Goal: Task Accomplishment & Management: Complete application form

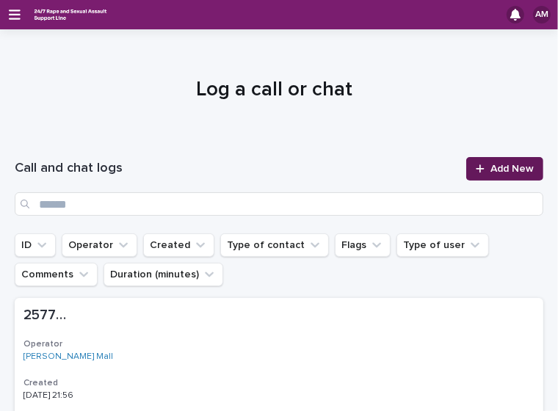
click at [504, 167] on span "Add New" at bounding box center [511, 169] width 43 height 10
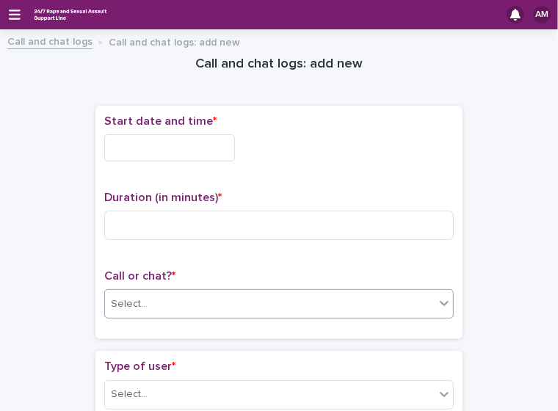
click at [195, 300] on div "Select..." at bounding box center [270, 304] width 330 height 24
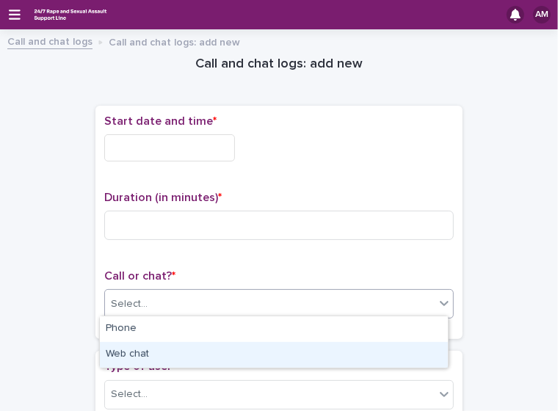
click at [180, 342] on div "Web chat" at bounding box center [274, 355] width 348 height 26
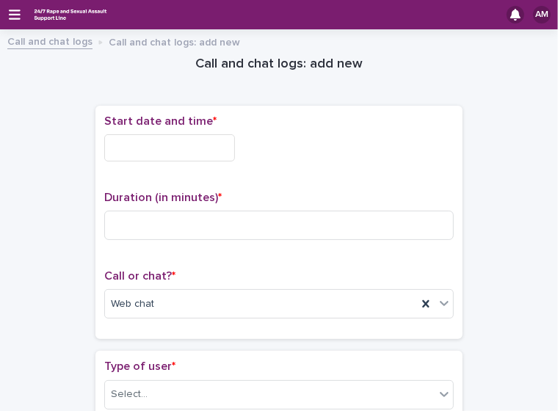
click at [196, 142] on input "text" at bounding box center [169, 147] width 131 height 27
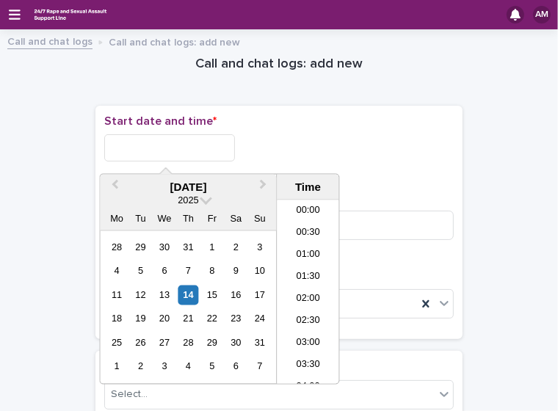
scroll to position [667, 0]
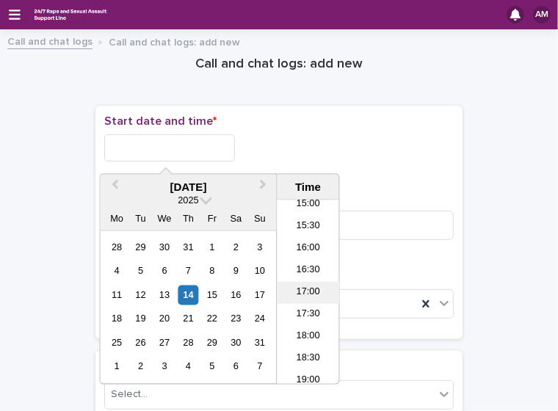
click at [303, 289] on li "17:00" at bounding box center [308, 293] width 62 height 22
type input "**********"
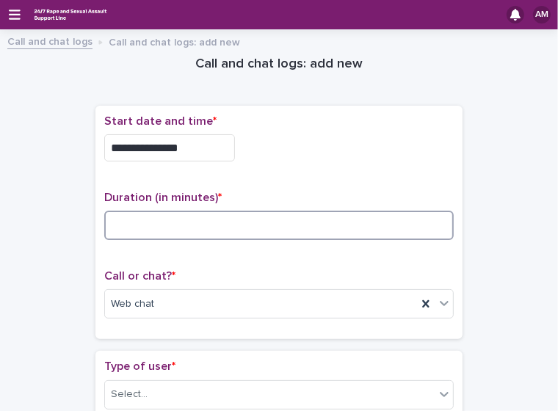
click at [192, 228] on input at bounding box center [278, 225] width 349 height 29
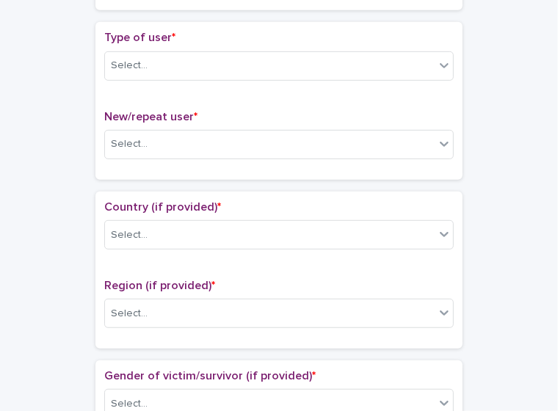
scroll to position [335, 0]
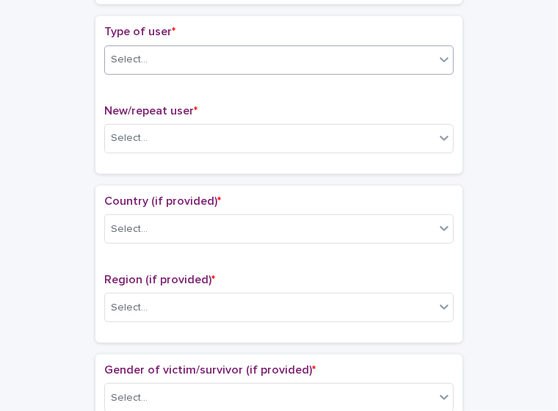
type input "**"
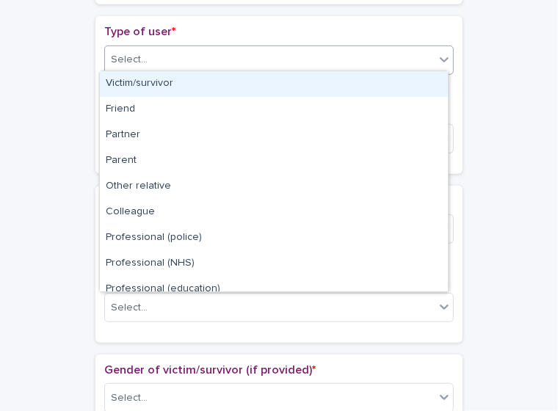
click at [275, 54] on div "Select..." at bounding box center [270, 60] width 330 height 24
click at [249, 86] on div "Victim/survivor" at bounding box center [274, 84] width 348 height 26
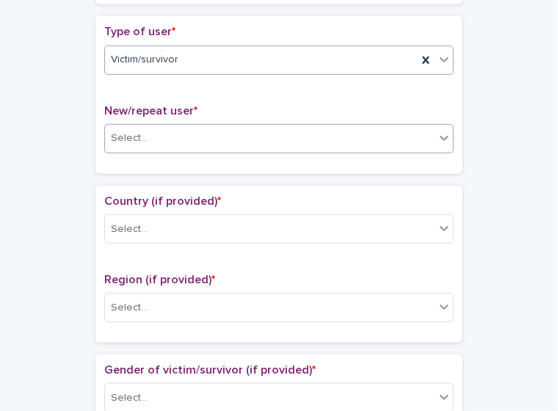
click at [244, 134] on div "Select..." at bounding box center [270, 138] width 330 height 24
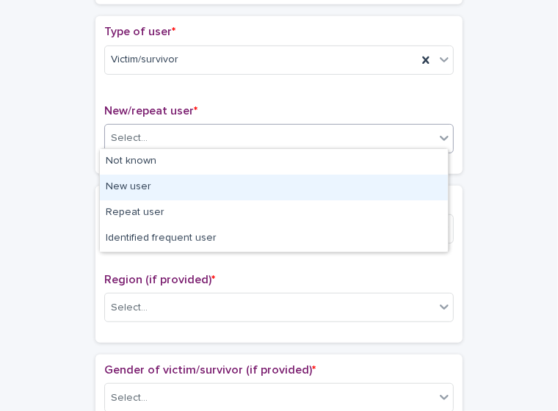
click at [208, 188] on div "New user" at bounding box center [274, 188] width 348 height 26
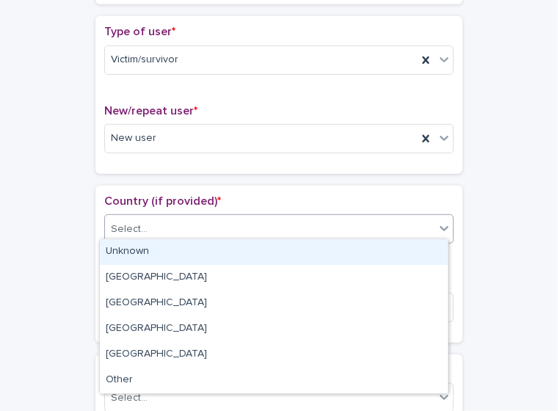
click at [208, 236] on div "Select..." at bounding box center [270, 229] width 330 height 24
click at [253, 226] on div "Select..." at bounding box center [270, 229] width 330 height 24
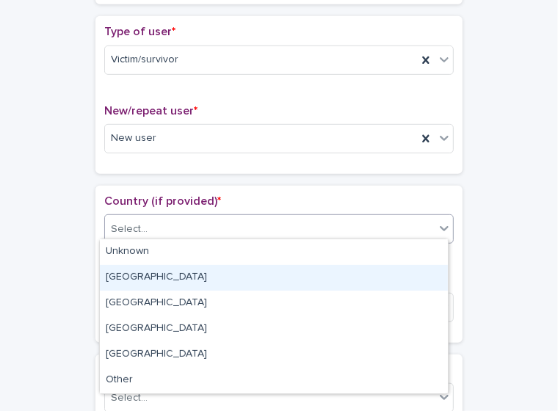
click at [213, 271] on div "[GEOGRAPHIC_DATA]" at bounding box center [274, 278] width 348 height 26
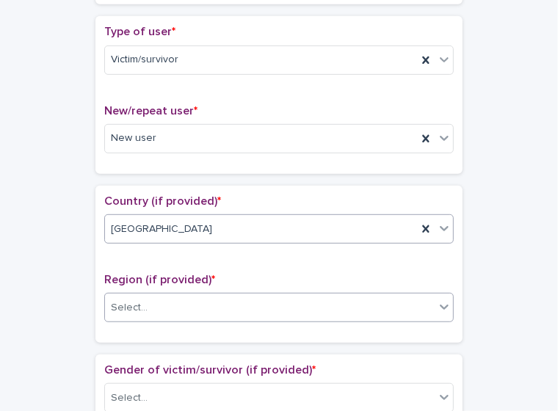
click at [217, 305] on div "Select..." at bounding box center [270, 308] width 330 height 24
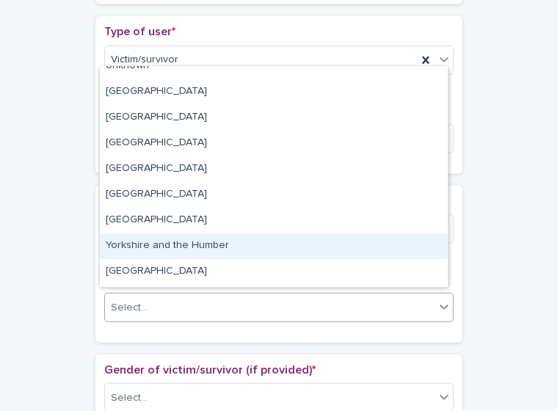
scroll to position [0, 0]
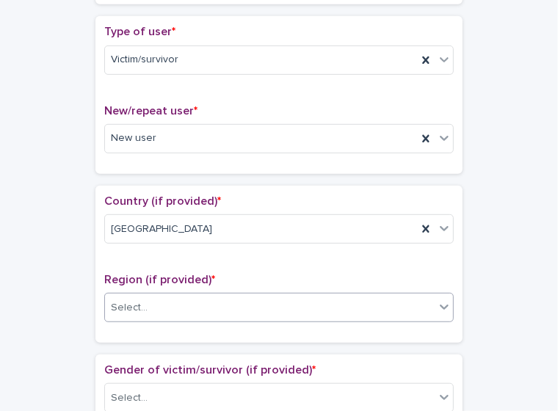
click at [253, 308] on div "Select..." at bounding box center [270, 308] width 330 height 24
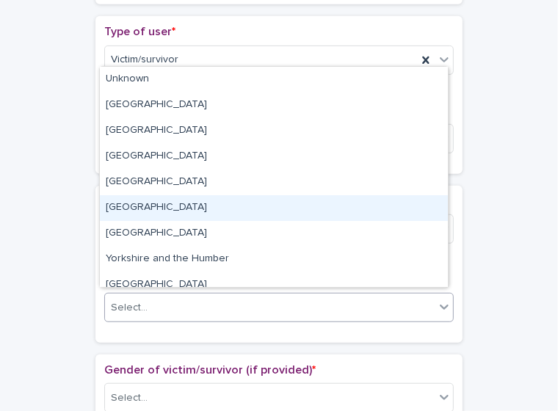
click at [216, 214] on div "[GEOGRAPHIC_DATA]" at bounding box center [274, 208] width 348 height 26
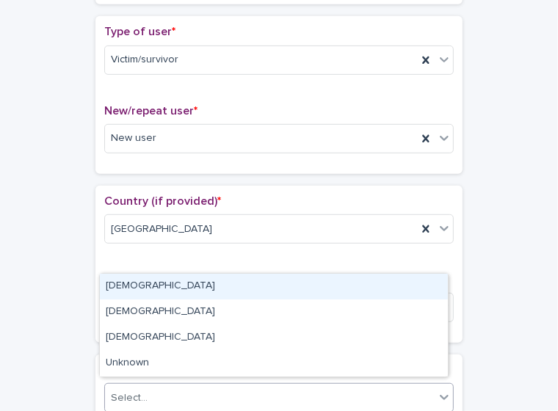
click at [222, 386] on div "Select..." at bounding box center [270, 398] width 330 height 24
click at [187, 292] on div "[DEMOGRAPHIC_DATA]" at bounding box center [274, 287] width 348 height 26
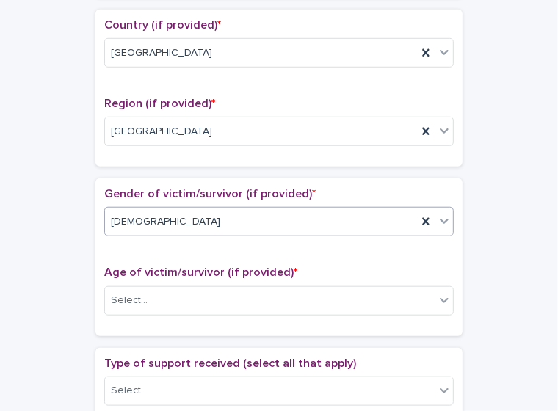
scroll to position [505, 0]
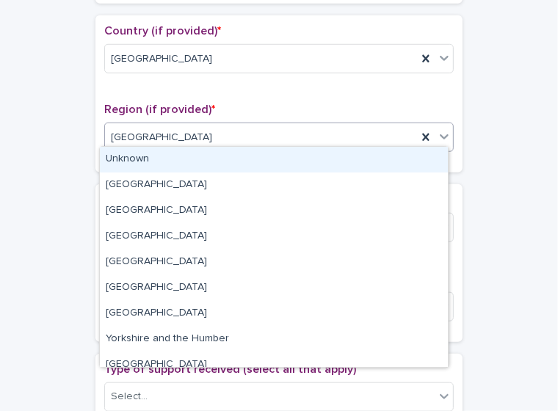
click at [376, 126] on div "[GEOGRAPHIC_DATA]" at bounding box center [261, 138] width 312 height 24
click at [375, 126] on div "[GEOGRAPHIC_DATA]" at bounding box center [261, 138] width 312 height 24
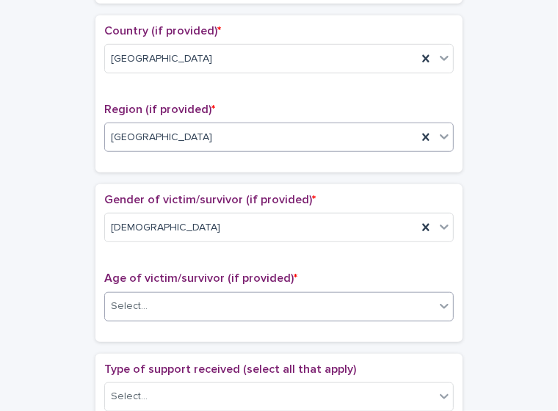
click at [323, 297] on div "Select..." at bounding box center [270, 306] width 330 height 24
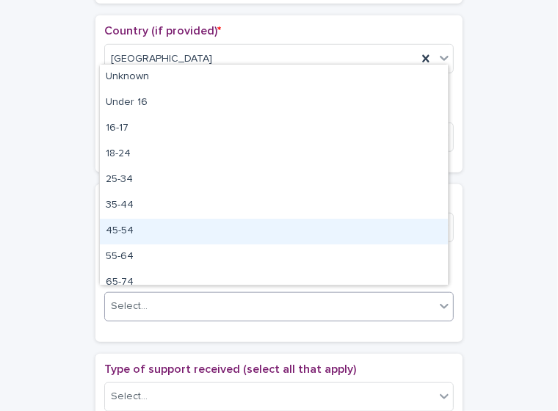
click at [301, 231] on div "45-54" at bounding box center [274, 232] width 348 height 26
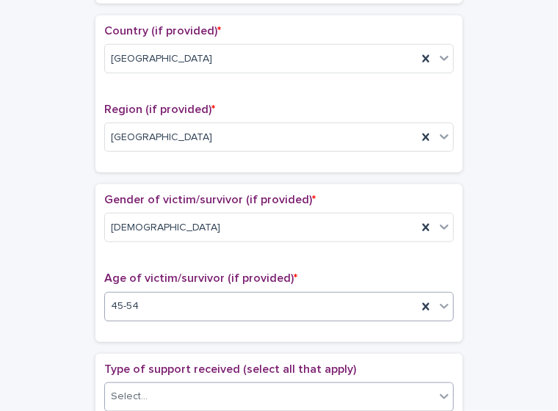
click at [342, 390] on div "Select..." at bounding box center [270, 397] width 330 height 24
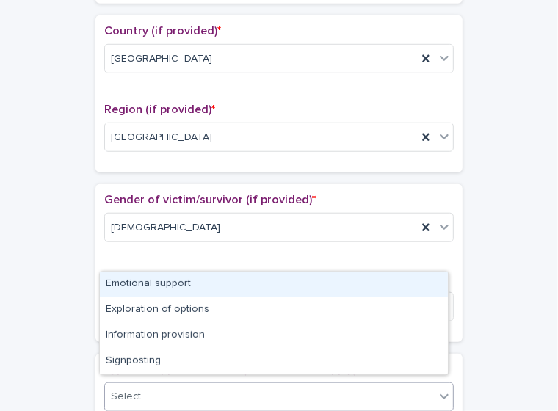
click at [293, 276] on div "Emotional support" at bounding box center [274, 285] width 348 height 26
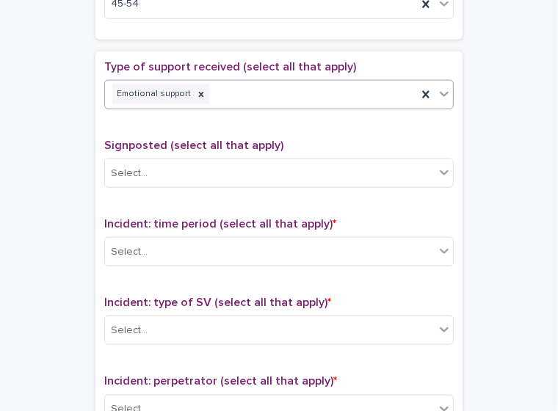
scroll to position [843, 0]
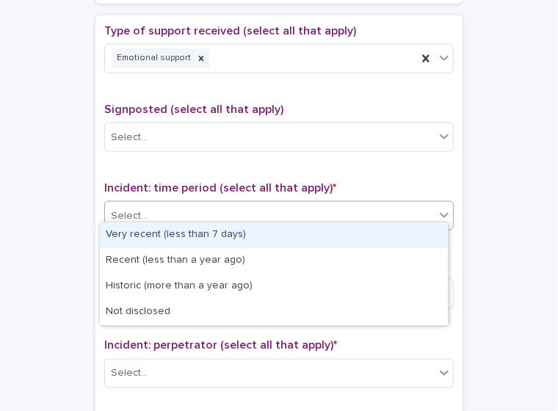
click at [335, 211] on div "Select..." at bounding box center [270, 216] width 330 height 24
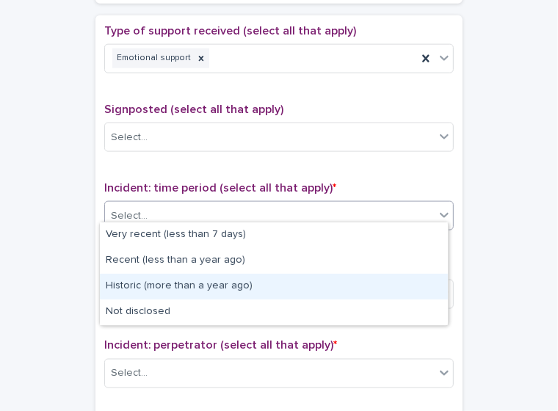
click at [271, 286] on div "Historic (more than a year ago)" at bounding box center [274, 287] width 348 height 26
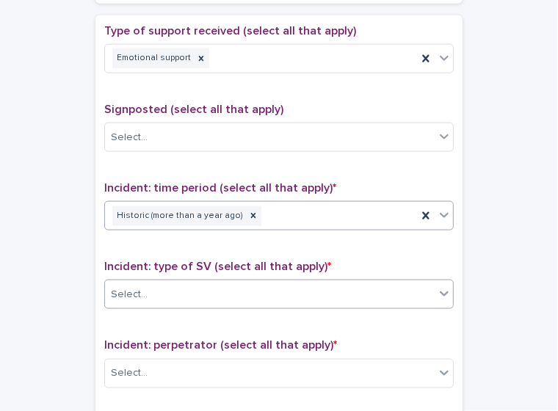
click at [248, 295] on div "Select..." at bounding box center [270, 295] width 330 height 24
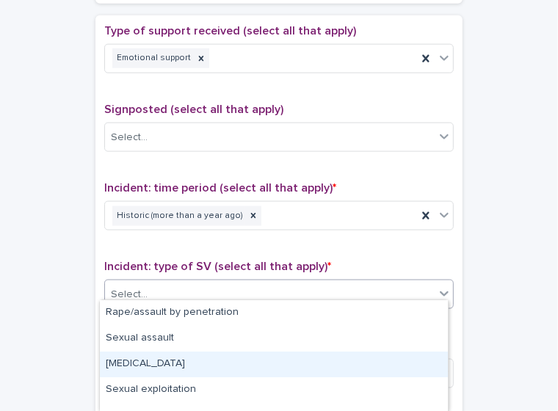
click at [222, 368] on div "[MEDICAL_DATA]" at bounding box center [274, 365] width 348 height 26
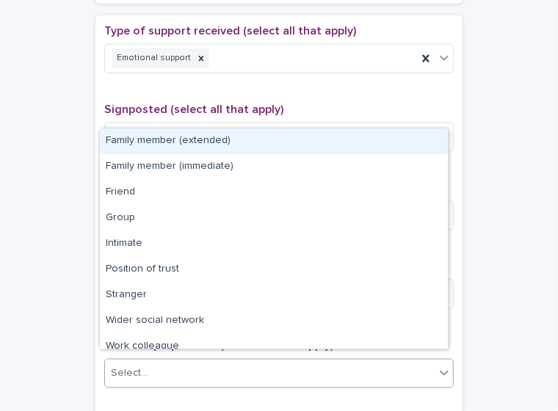
click at [216, 366] on div "Select..." at bounding box center [270, 373] width 330 height 24
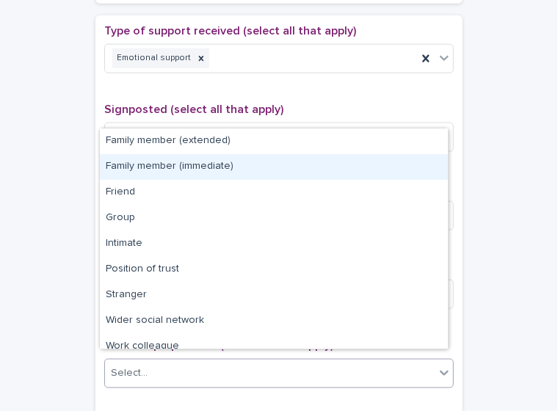
click at [185, 171] on div "Family member (immediate)" at bounding box center [274, 167] width 348 height 26
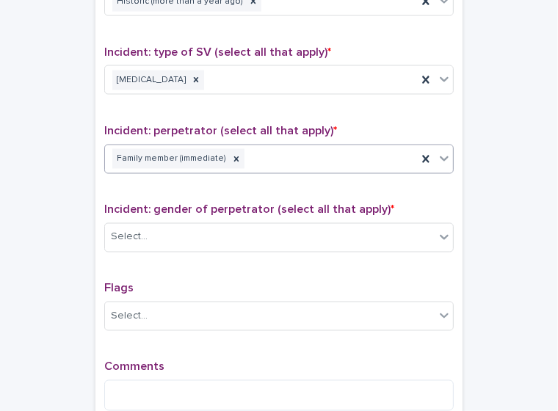
scroll to position [1062, 0]
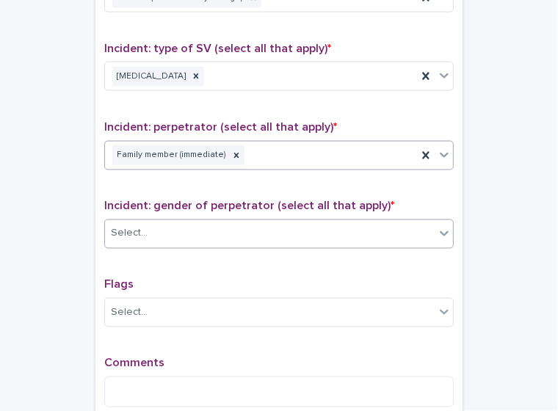
click at [388, 225] on div "Select..." at bounding box center [270, 234] width 330 height 24
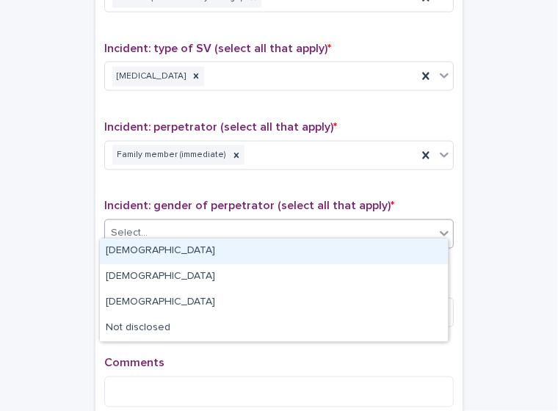
click at [362, 257] on div "[DEMOGRAPHIC_DATA]" at bounding box center [274, 252] width 348 height 26
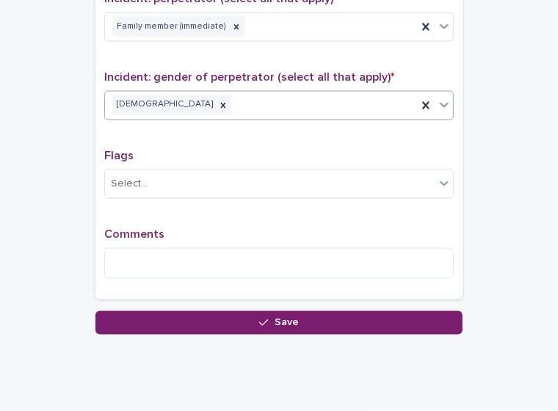
scroll to position [1191, 0]
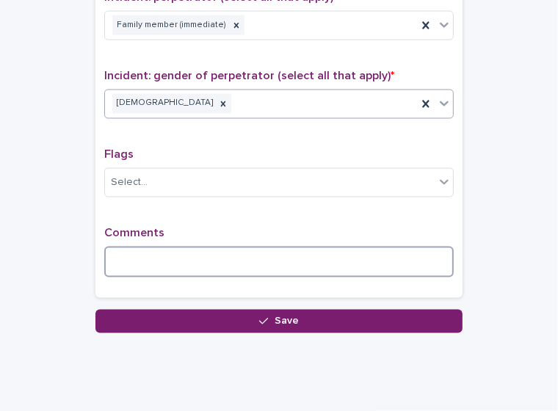
click at [338, 247] on textarea at bounding box center [278, 262] width 349 height 31
click at [161, 247] on textarea at bounding box center [278, 262] width 349 height 31
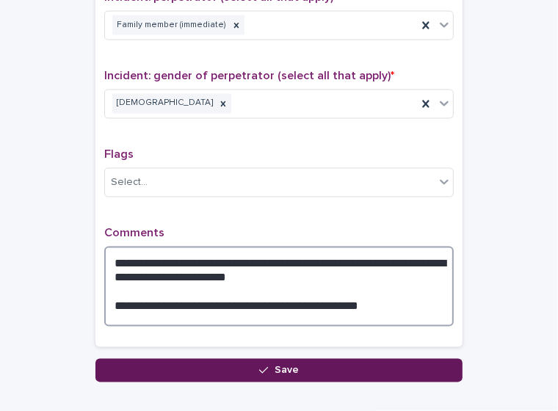
type textarea "**********"
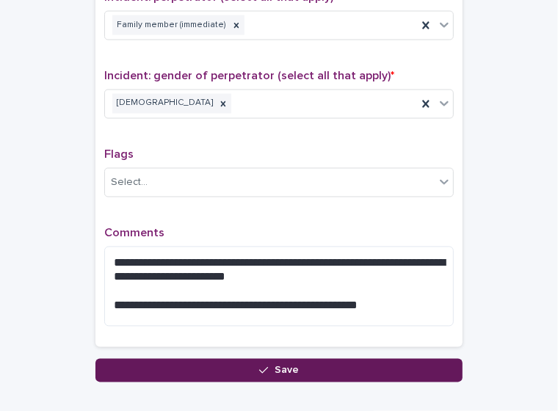
click at [302, 359] on button "Save" at bounding box center [278, 370] width 367 height 23
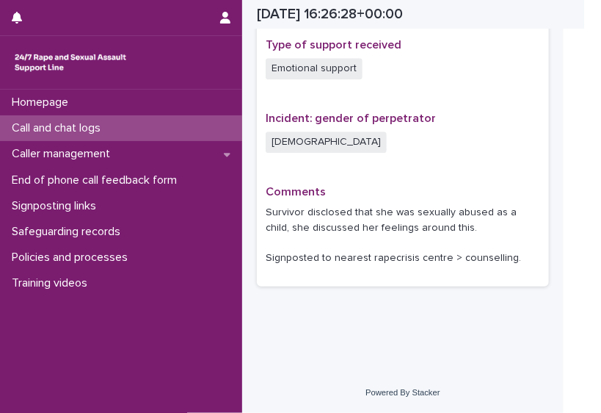
scroll to position [966, 0]
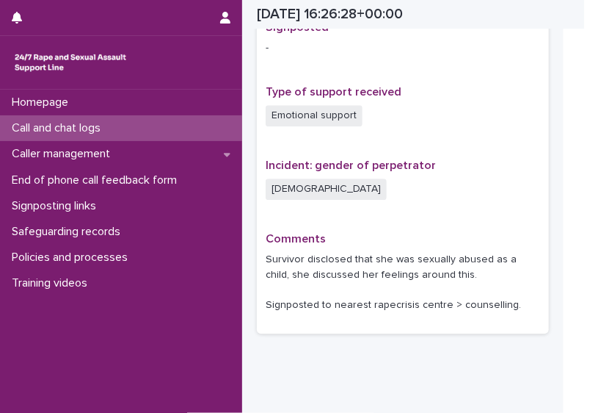
click at [56, 135] on div "Call and chat logs" at bounding box center [121, 128] width 242 height 26
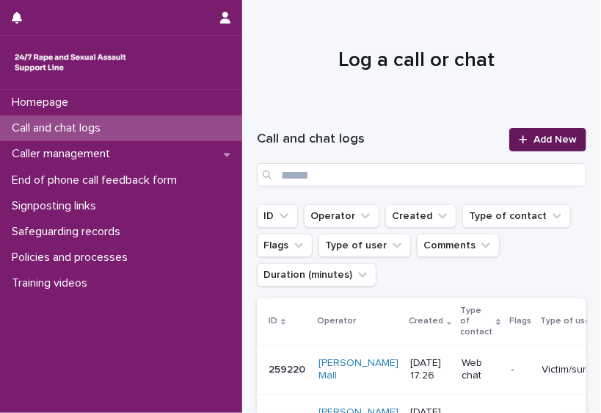
click at [534, 137] on span "Add New" at bounding box center [555, 139] width 43 height 10
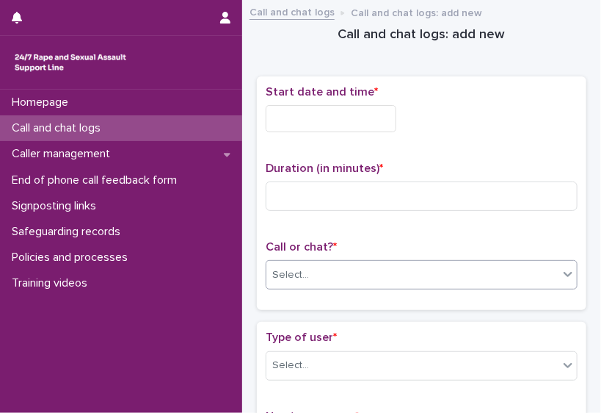
click at [351, 270] on div "Select..." at bounding box center [412, 275] width 292 height 24
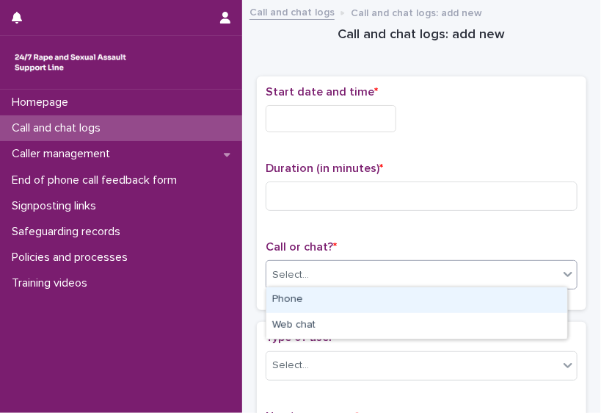
click at [346, 307] on div "Phone" at bounding box center [416, 300] width 301 height 26
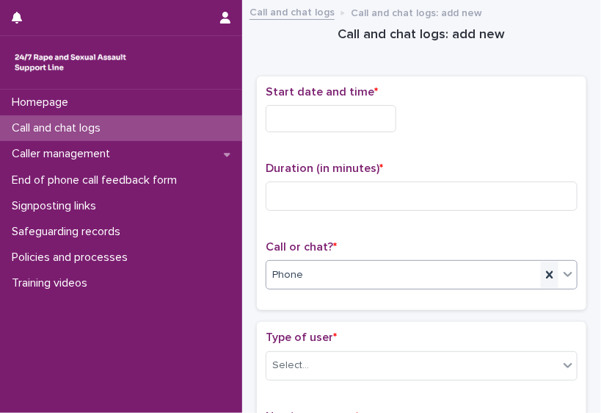
click at [541, 275] on div at bounding box center [550, 274] width 18 height 26
click at [531, 275] on div "Select..." at bounding box center [412, 275] width 292 height 24
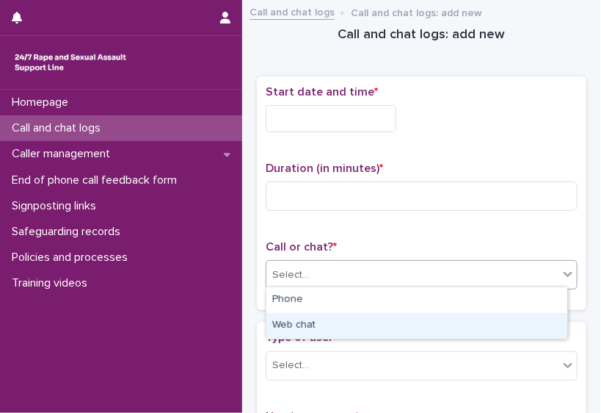
click at [475, 324] on div "Web chat" at bounding box center [416, 326] width 301 height 26
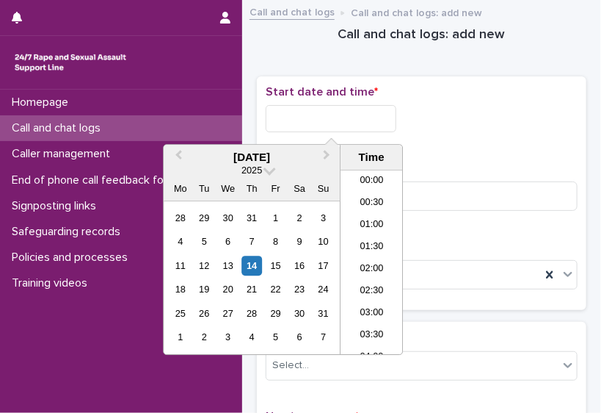
click at [320, 120] on input "text" at bounding box center [331, 118] width 131 height 27
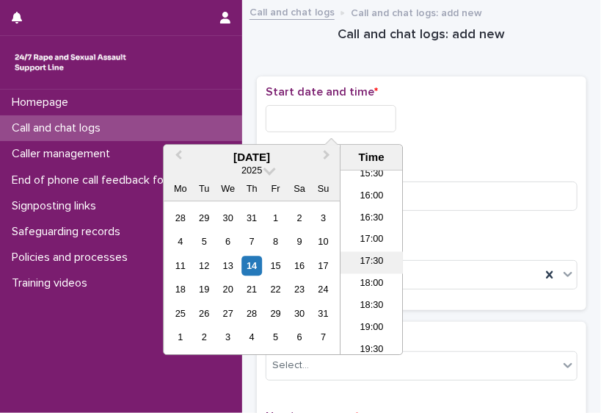
click at [369, 260] on li "17:30" at bounding box center [372, 262] width 62 height 22
type input "**********"
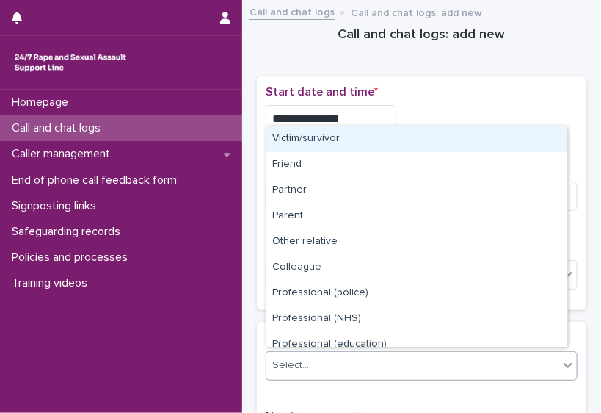
click at [458, 354] on div "Select..." at bounding box center [412, 365] width 292 height 24
click at [377, 141] on div "Victim/survivor" at bounding box center [416, 139] width 301 height 26
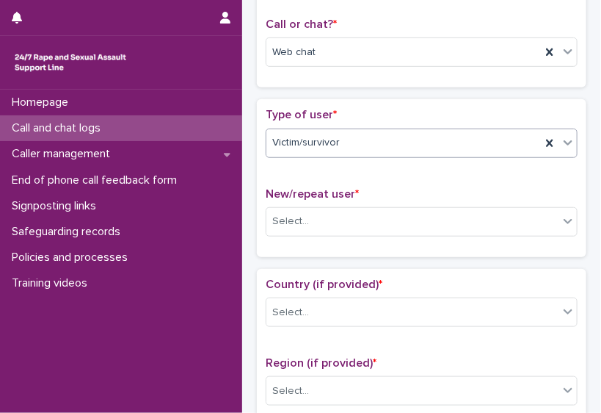
scroll to position [224, 0]
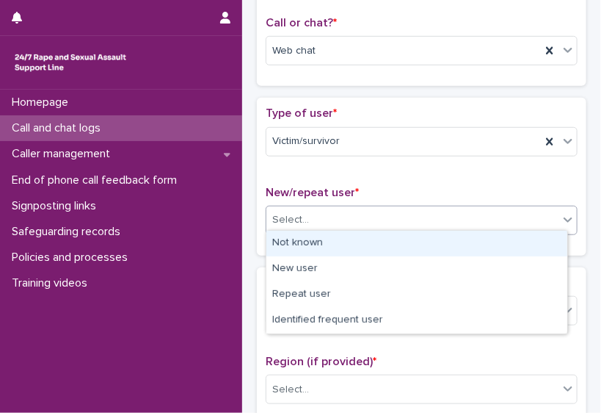
click at [454, 208] on div "Select..." at bounding box center [412, 220] width 292 height 24
click at [406, 252] on div "Not known" at bounding box center [416, 244] width 301 height 26
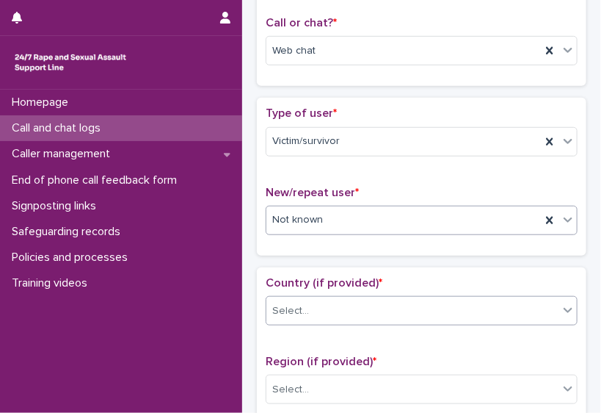
click at [402, 300] on div "Select..." at bounding box center [412, 311] width 292 height 24
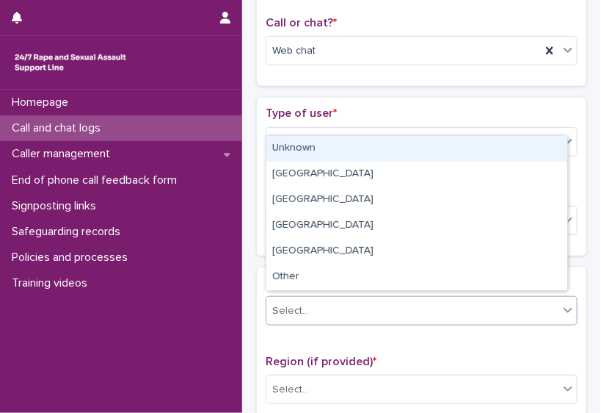
click at [407, 153] on div "Unknown" at bounding box center [416, 149] width 301 height 26
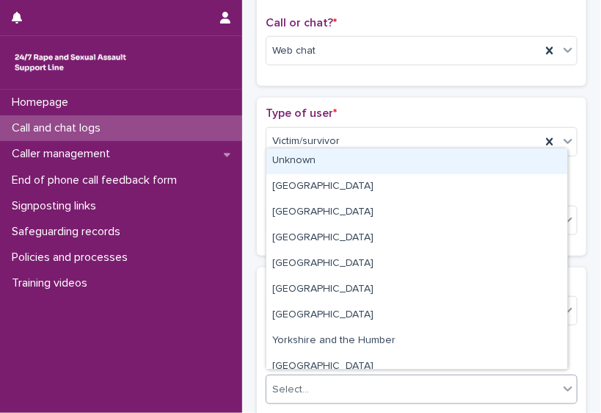
click at [381, 382] on div "Select..." at bounding box center [412, 389] width 292 height 24
click at [346, 173] on div "Unknown" at bounding box center [416, 161] width 301 height 26
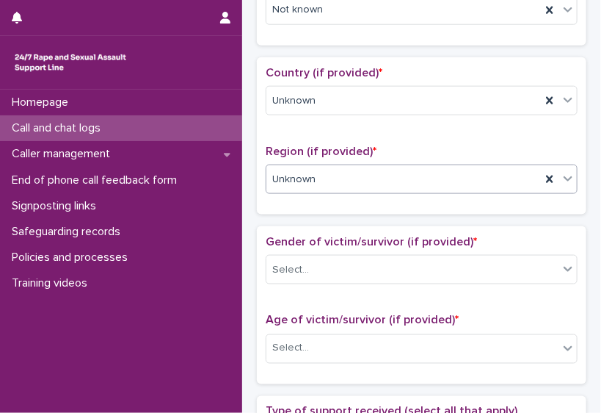
scroll to position [454, 0]
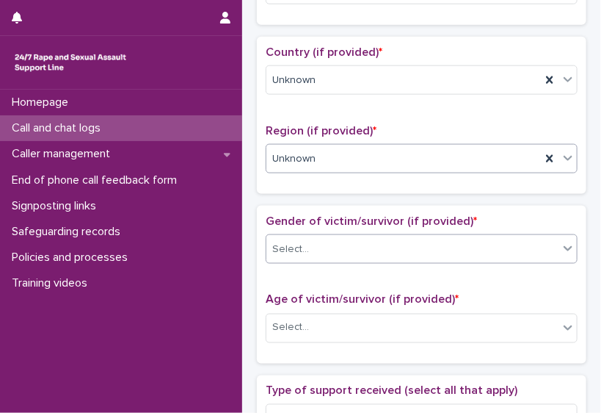
click at [460, 238] on div "Select..." at bounding box center [412, 249] width 292 height 24
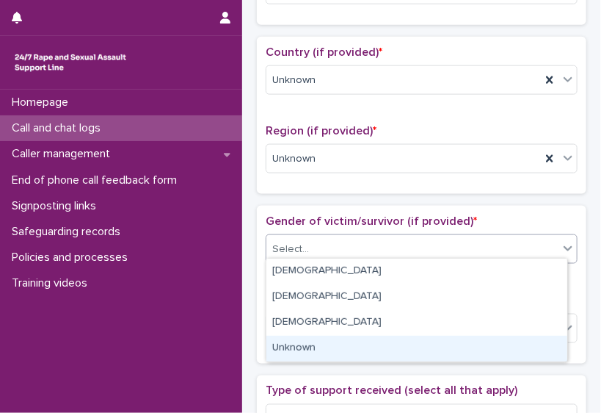
click at [428, 360] on div "Unknown" at bounding box center [416, 348] width 301 height 26
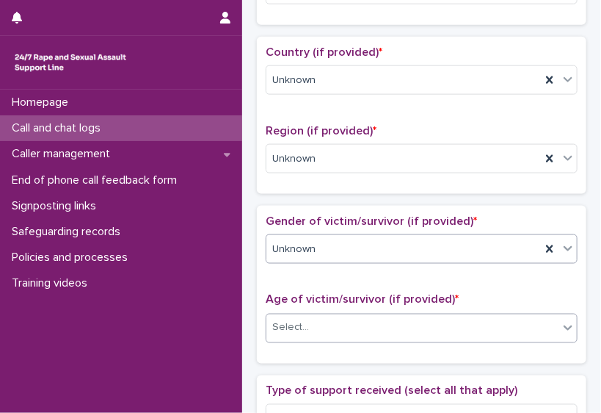
click at [418, 324] on div "Select..." at bounding box center [412, 328] width 292 height 24
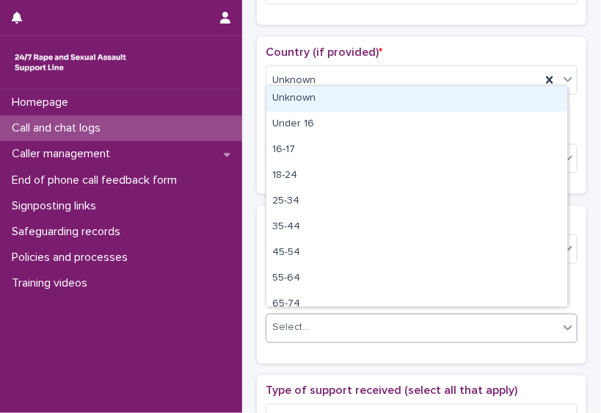
click at [380, 98] on div "Unknown" at bounding box center [416, 99] width 301 height 26
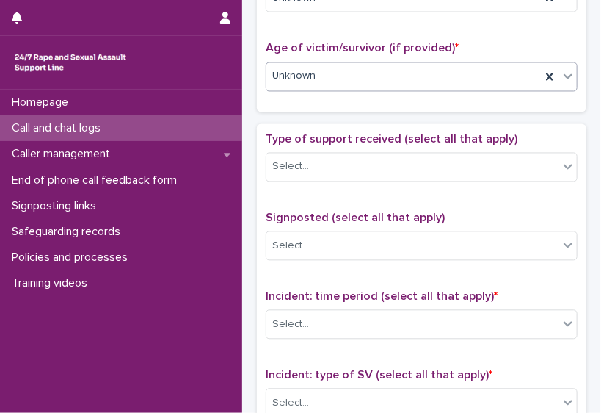
scroll to position [711, 0]
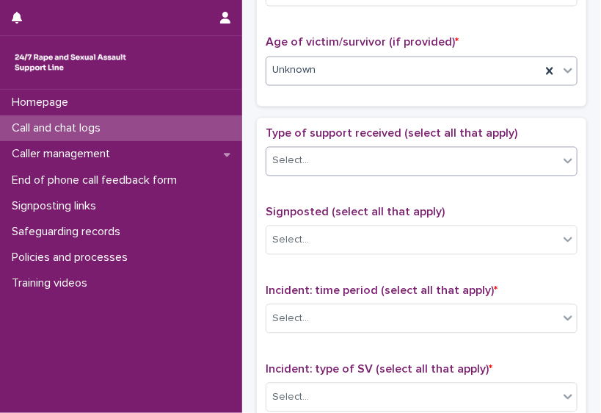
click at [473, 158] on div "Select..." at bounding box center [412, 161] width 292 height 24
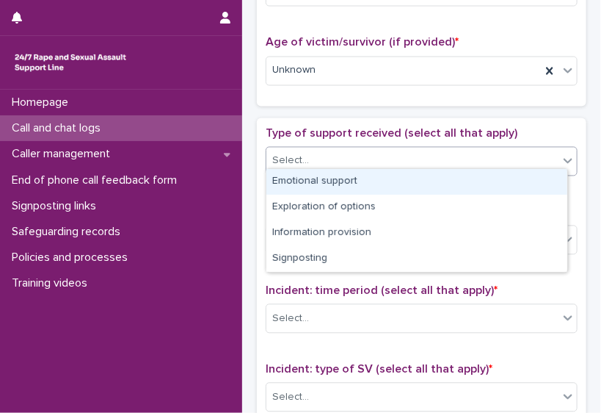
click at [455, 179] on div "Emotional support" at bounding box center [416, 182] width 301 height 26
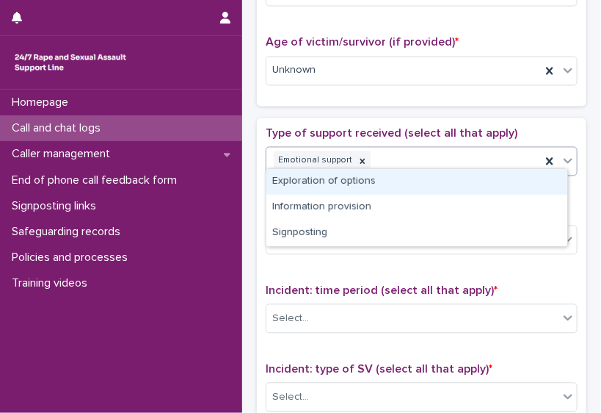
click at [454, 162] on div "Emotional support" at bounding box center [403, 161] width 275 height 26
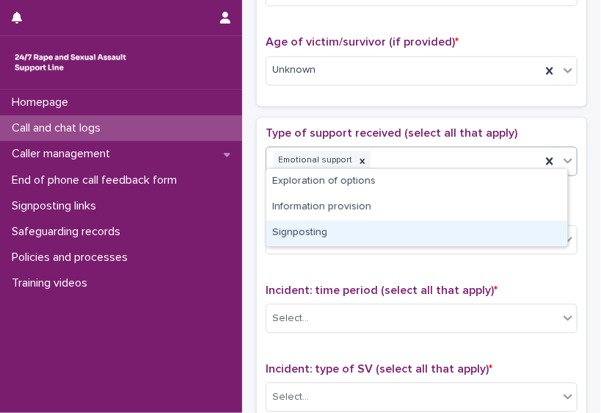
click at [421, 230] on div "Signposting" at bounding box center [416, 233] width 301 height 26
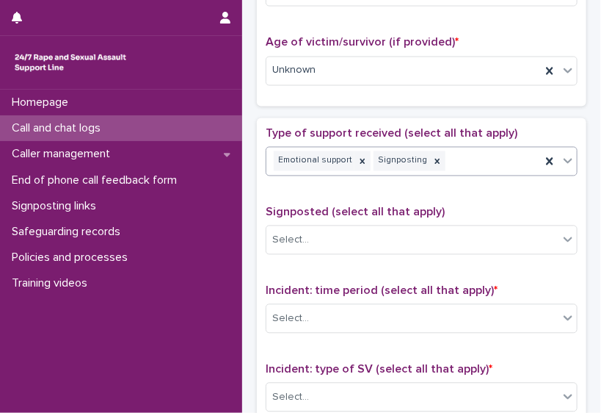
click at [421, 230] on div "Select..." at bounding box center [412, 240] width 292 height 24
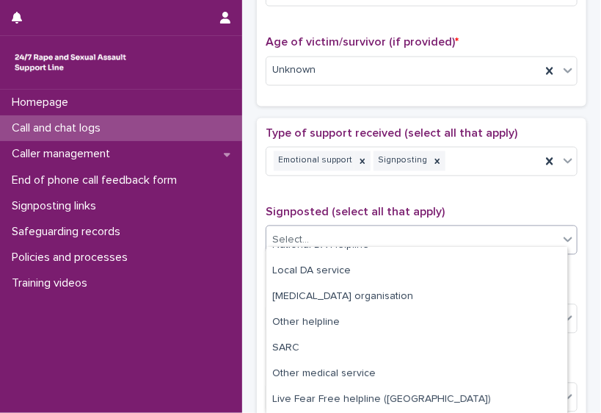
scroll to position [90, 0]
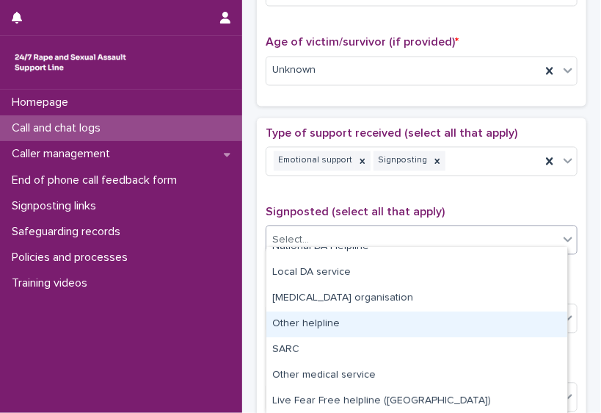
click at [544, 311] on div "Other helpline" at bounding box center [416, 324] width 301 height 26
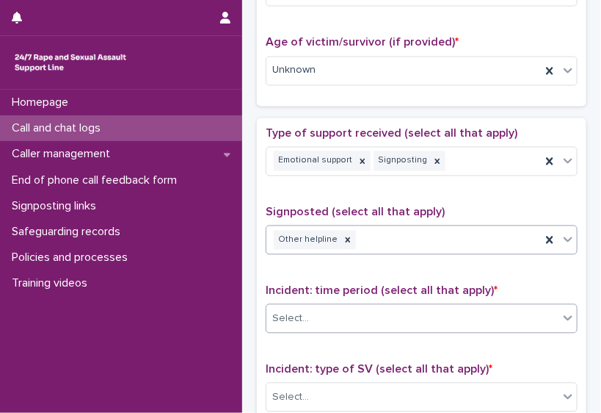
click at [466, 318] on div "Select..." at bounding box center [412, 319] width 292 height 24
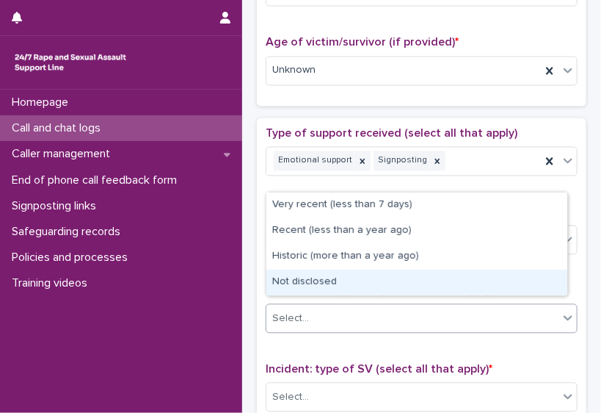
click at [441, 271] on div "Not disclosed" at bounding box center [416, 282] width 301 height 26
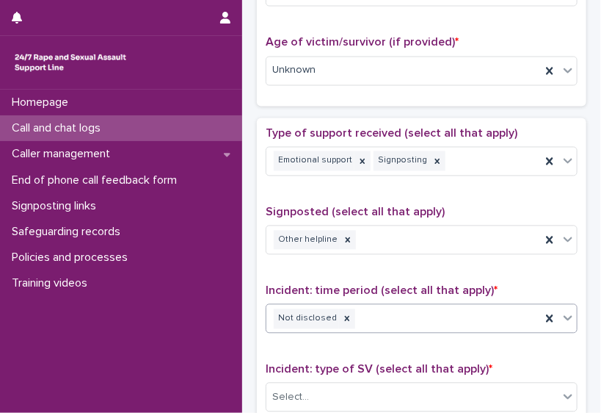
scroll to position [960, 0]
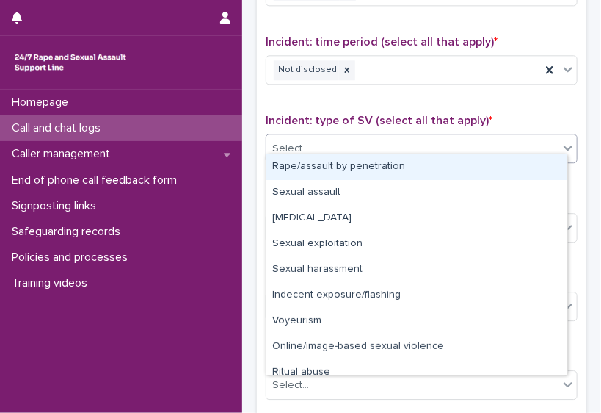
click at [499, 143] on div "Select..." at bounding box center [412, 149] width 292 height 24
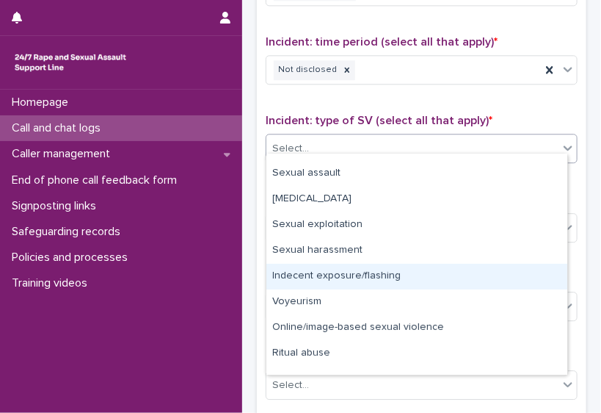
scroll to position [37, 0]
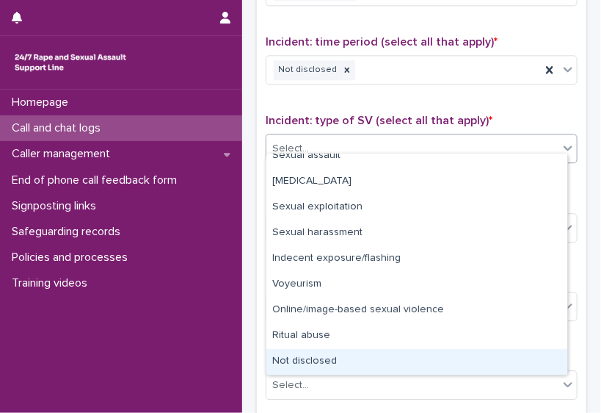
click at [525, 358] on div "Not disclosed" at bounding box center [416, 362] width 301 height 26
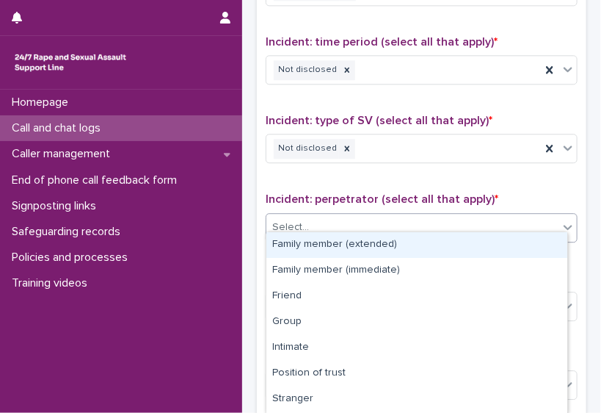
click at [344, 215] on div "Select..." at bounding box center [412, 227] width 292 height 24
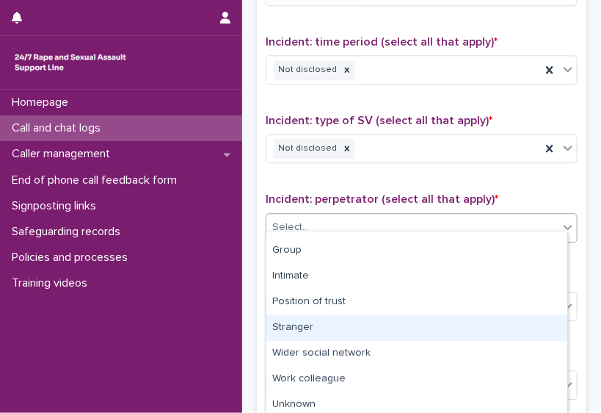
scroll to position [101, 0]
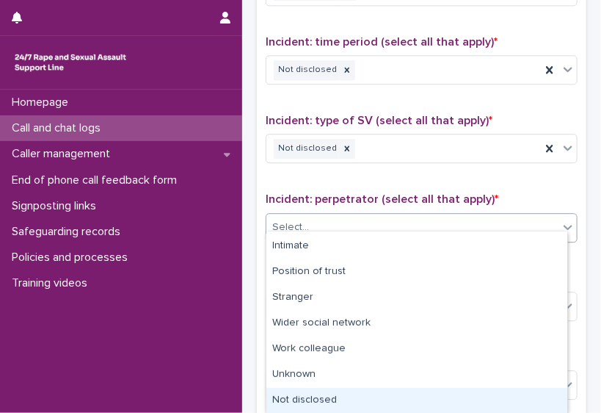
click at [548, 389] on div "Not disclosed" at bounding box center [416, 401] width 301 height 26
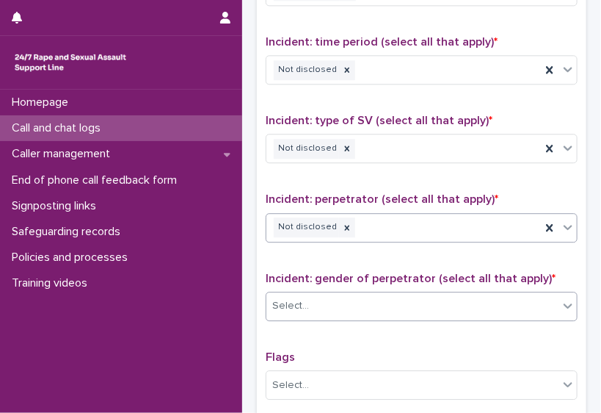
click at [518, 301] on div "Select..." at bounding box center [412, 306] width 292 height 24
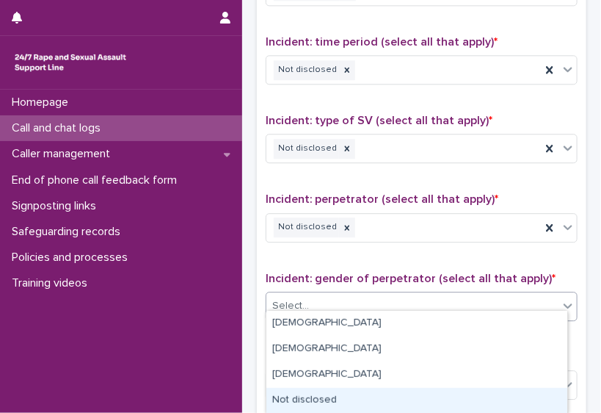
click at [522, 395] on div "Not disclosed" at bounding box center [416, 401] width 301 height 26
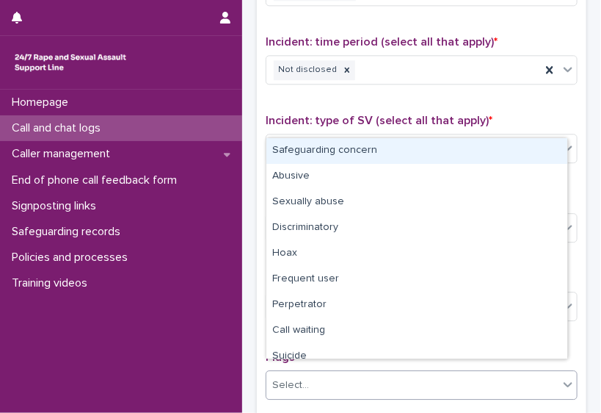
click at [518, 373] on div "Select..." at bounding box center [412, 385] width 292 height 24
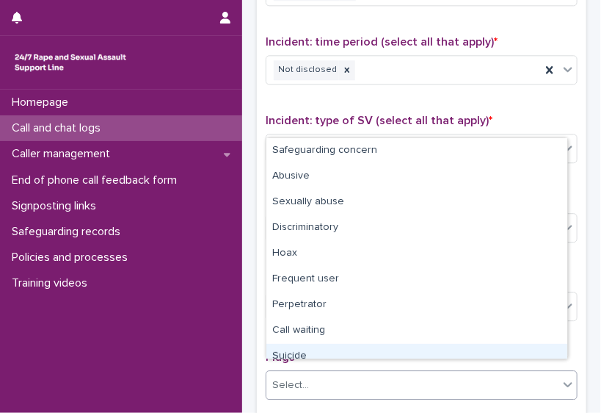
drag, startPoint x: 512, startPoint y: 361, endPoint x: 504, endPoint y: 350, distance: 13.7
click at [504, 350] on div "Suicide" at bounding box center [416, 357] width 301 height 26
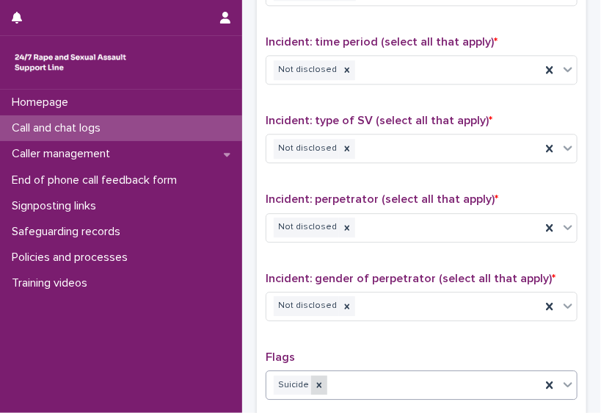
click at [311, 375] on div at bounding box center [319, 385] width 16 height 20
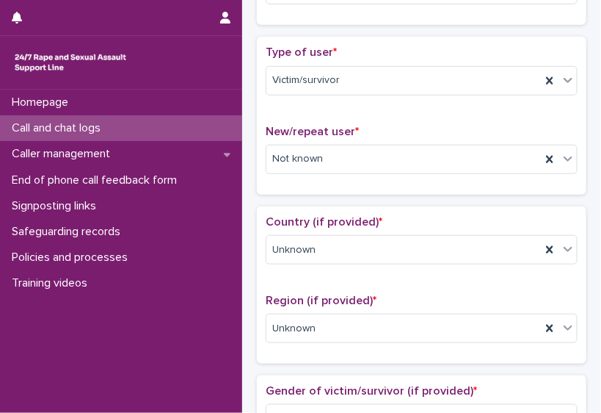
scroll to position [0, 0]
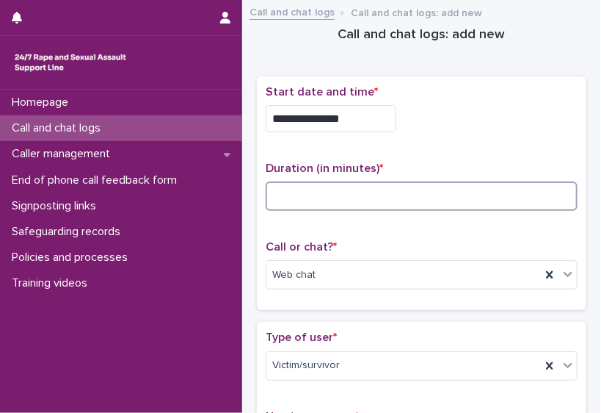
click at [366, 191] on input at bounding box center [422, 195] width 312 height 29
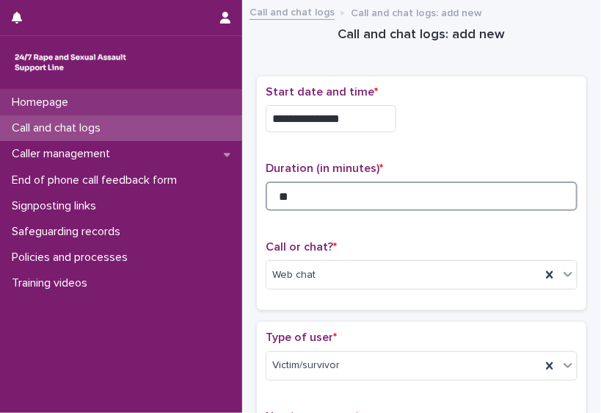
type input "**"
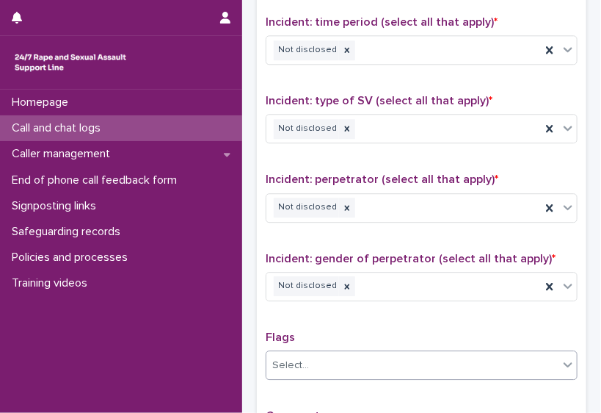
scroll to position [1138, 0]
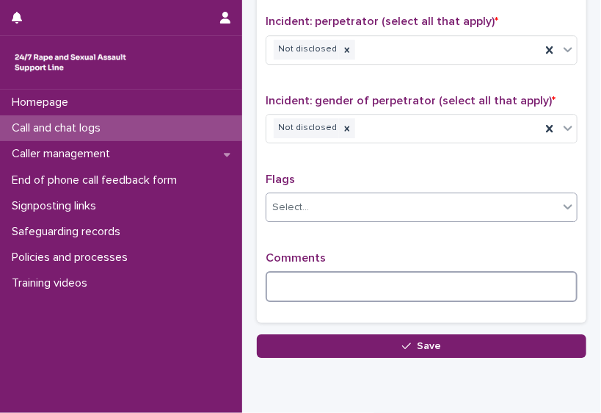
click at [458, 271] on textarea at bounding box center [422, 286] width 312 height 31
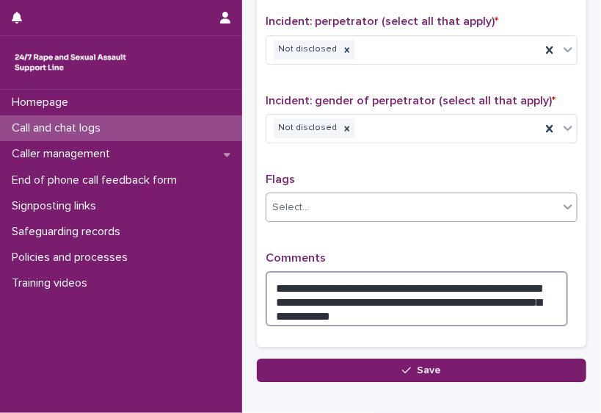
type textarea "**********"
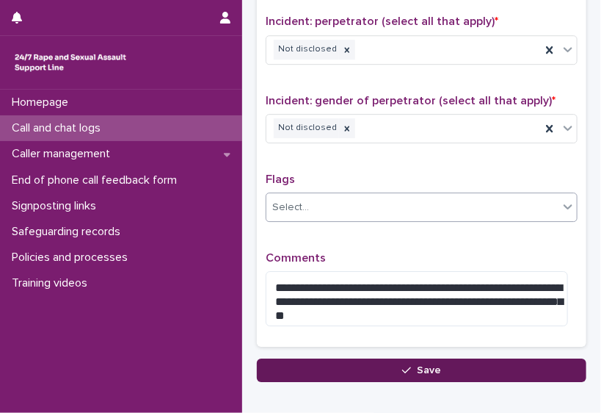
click at [459, 363] on button "Save" at bounding box center [422, 369] width 330 height 23
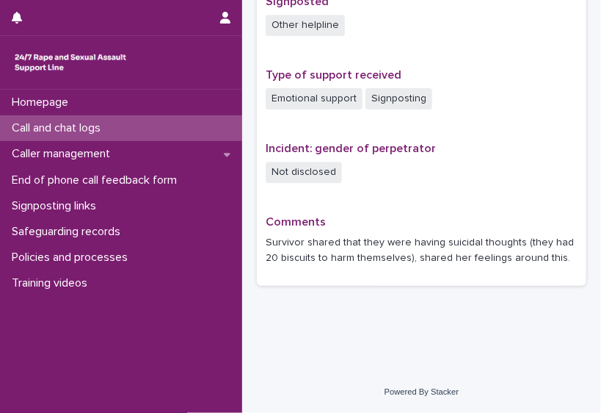
scroll to position [961, 0]
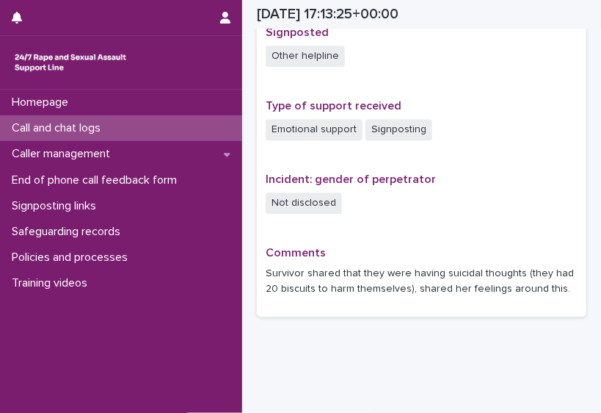
click at [134, 128] on div "Call and chat logs" at bounding box center [121, 128] width 242 height 26
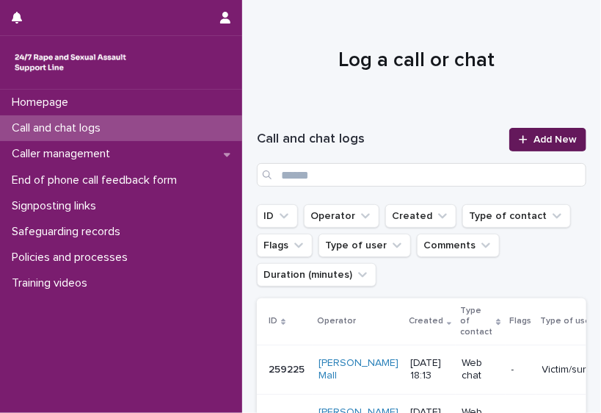
click at [534, 137] on span "Add New" at bounding box center [555, 139] width 43 height 10
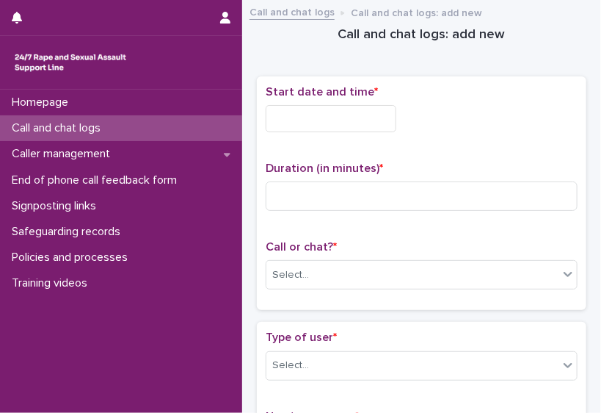
click at [344, 121] on input "text" at bounding box center [331, 118] width 131 height 27
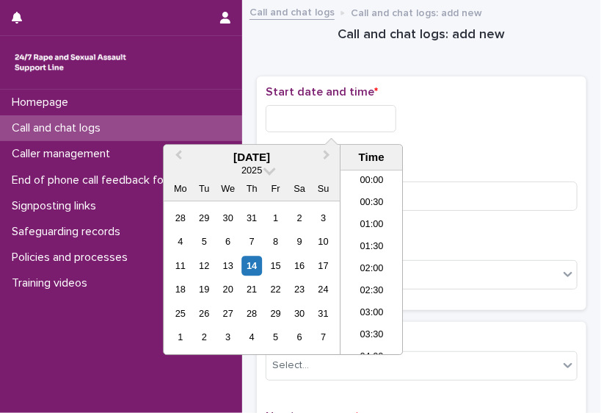
scroll to position [712, 0]
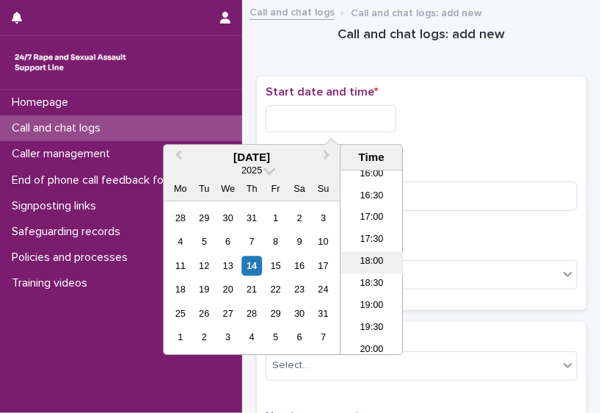
click at [374, 261] on li "18:00" at bounding box center [372, 262] width 62 height 22
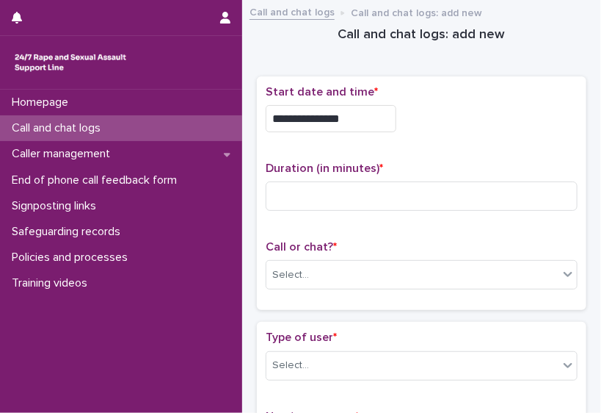
click at [357, 131] on div "**********" at bounding box center [422, 114] width 312 height 59
click at [352, 118] on input "**********" at bounding box center [331, 118] width 131 height 27
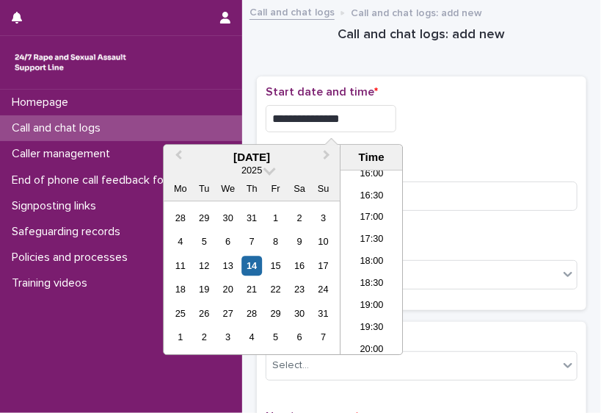
type input "**********"
click at [451, 124] on div "**********" at bounding box center [422, 118] width 312 height 27
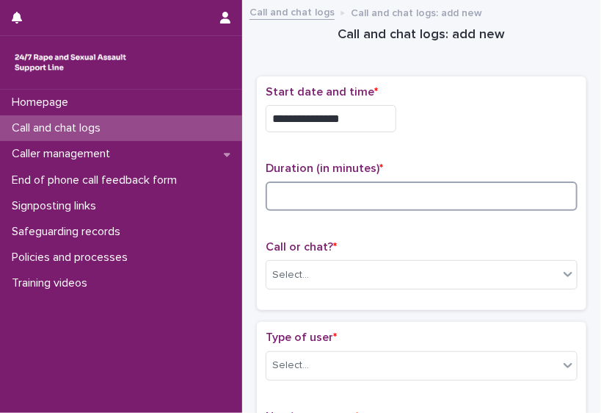
click at [325, 189] on input at bounding box center [422, 195] width 312 height 29
type input "**"
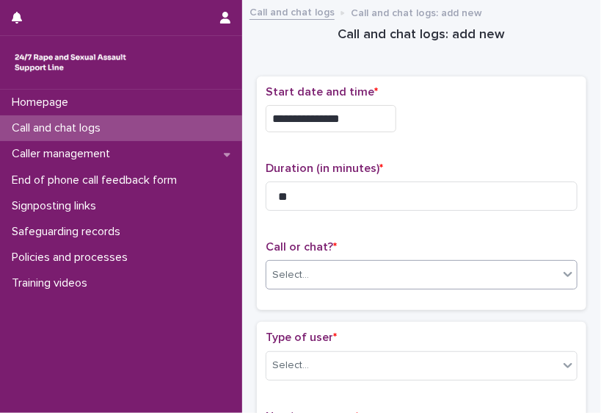
click at [426, 278] on div "Select..." at bounding box center [412, 275] width 292 height 24
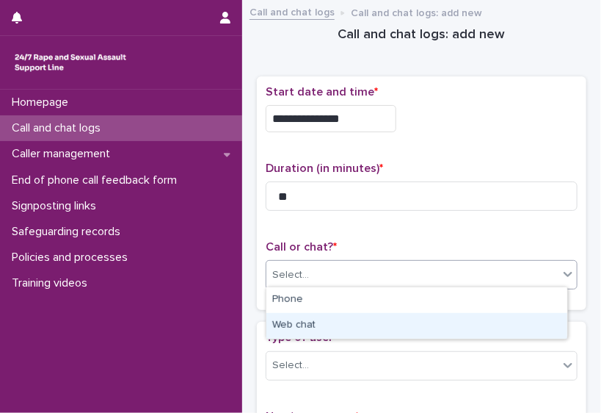
click at [397, 320] on div "Web chat" at bounding box center [416, 326] width 301 height 26
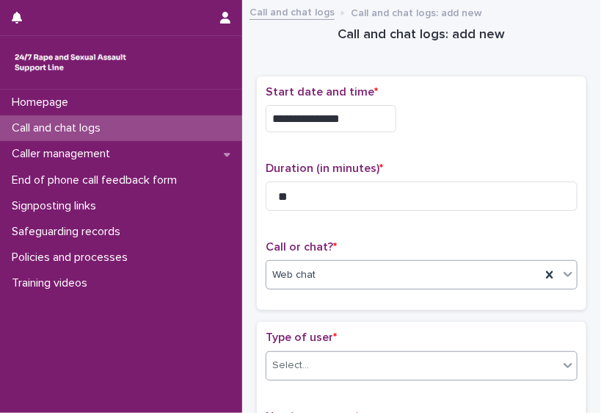
click at [389, 366] on div "Select..." at bounding box center [412, 365] width 292 height 24
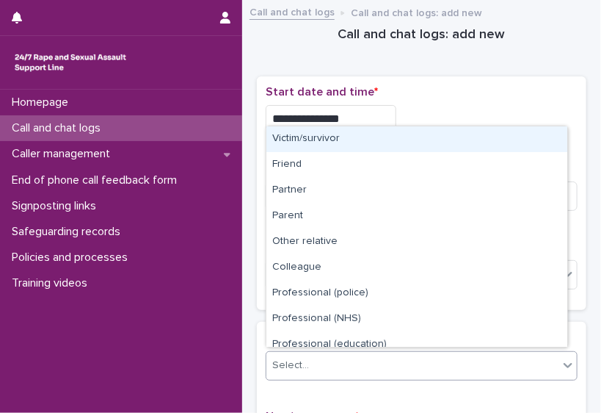
click at [357, 139] on div "Victim/survivor" at bounding box center [416, 139] width 301 height 26
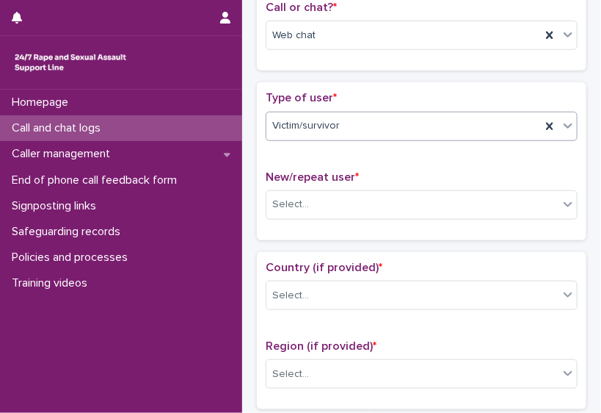
scroll to position [243, 0]
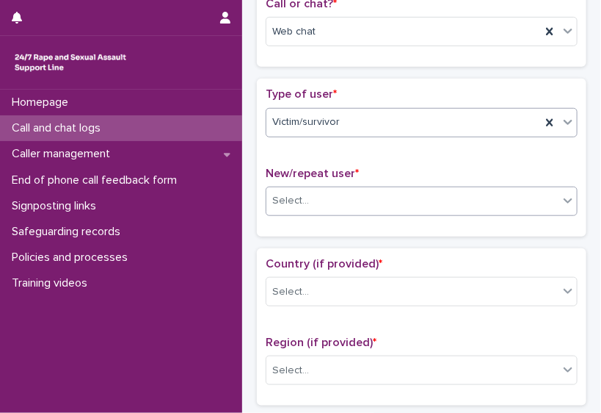
click at [436, 195] on div "Select..." at bounding box center [412, 201] width 292 height 24
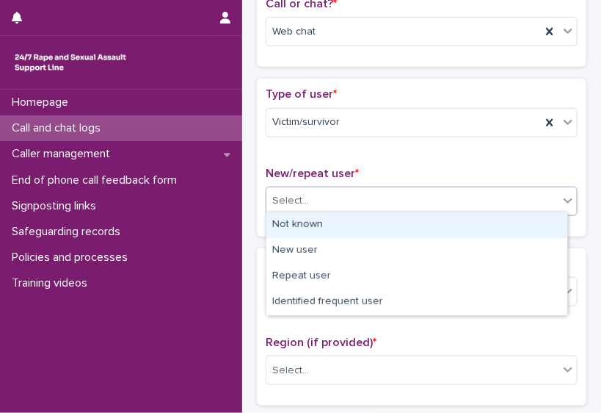
click at [396, 231] on div "Not known" at bounding box center [416, 225] width 301 height 26
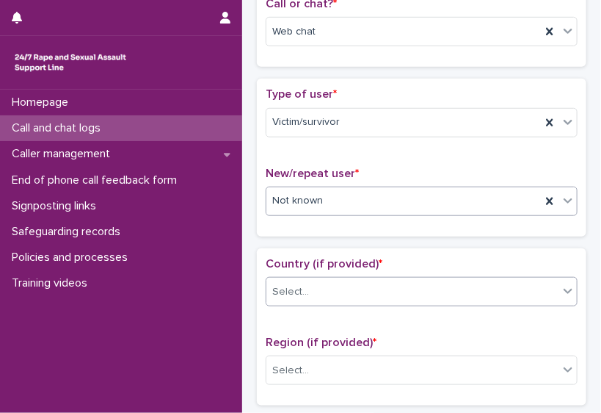
click at [377, 280] on div "Select..." at bounding box center [412, 292] width 292 height 24
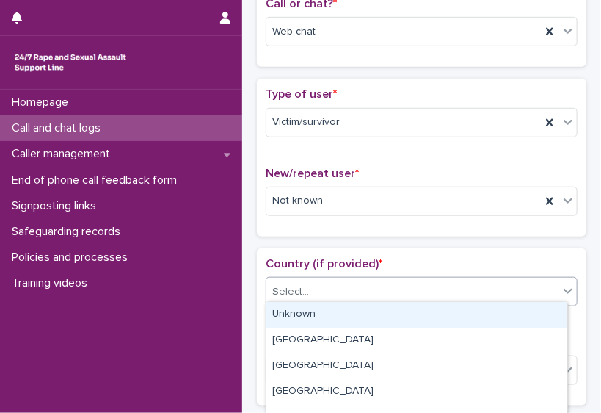
click at [352, 309] on div "Unknown" at bounding box center [416, 315] width 301 height 26
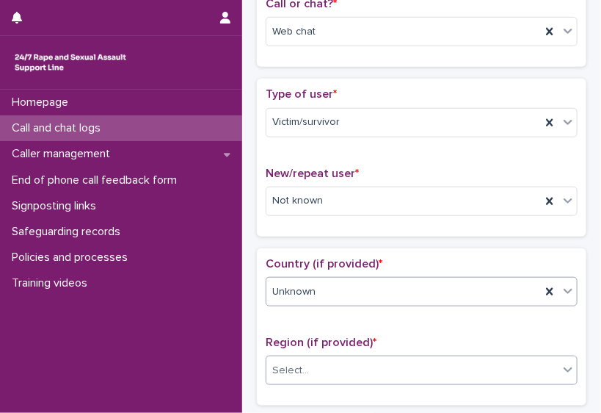
click at [347, 365] on div "Select..." at bounding box center [412, 370] width 292 height 24
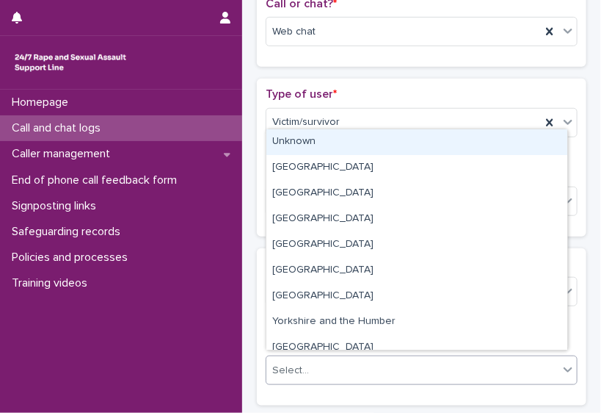
click at [380, 138] on div "Unknown" at bounding box center [416, 142] width 301 height 26
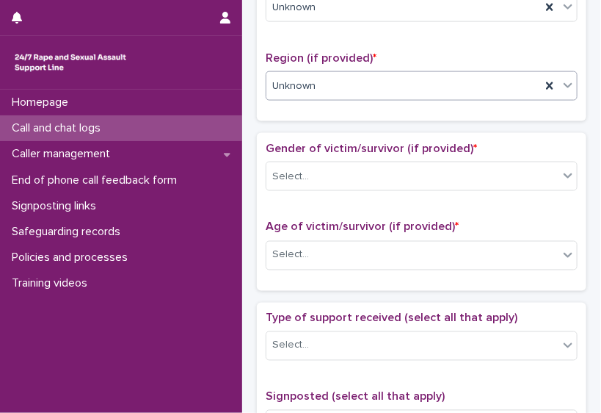
scroll to position [531, 0]
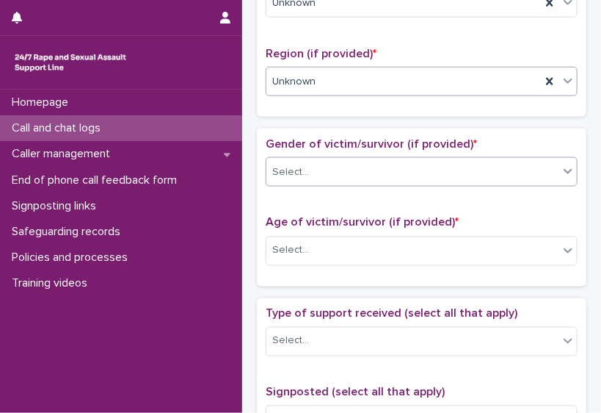
click at [444, 162] on div "Select..." at bounding box center [412, 172] width 292 height 24
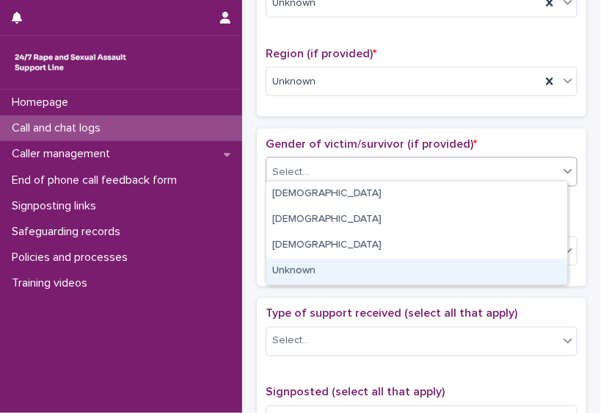
click at [399, 263] on div "Unknown" at bounding box center [416, 271] width 301 height 26
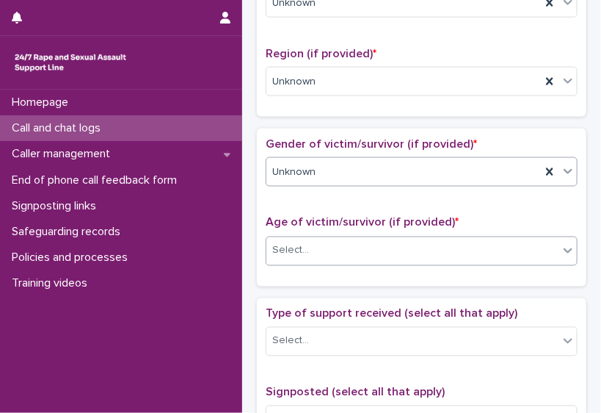
click at [391, 239] on div "Select..." at bounding box center [412, 251] width 292 height 24
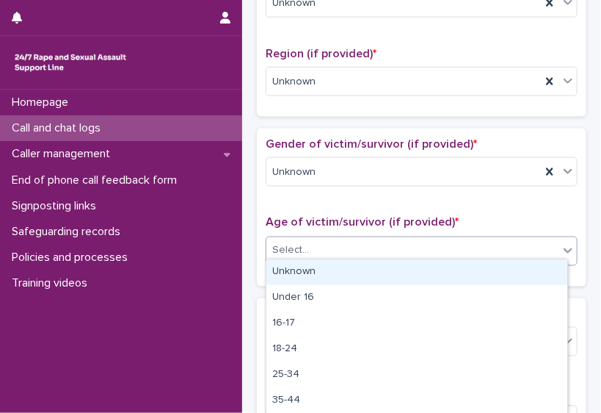
click at [376, 269] on div "Unknown" at bounding box center [416, 272] width 301 height 26
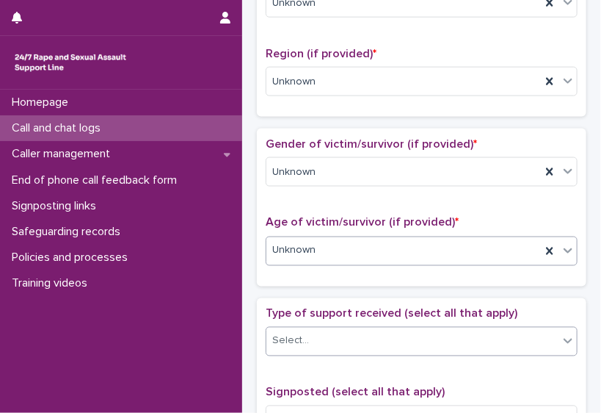
click at [368, 346] on div "Select..." at bounding box center [412, 341] width 292 height 24
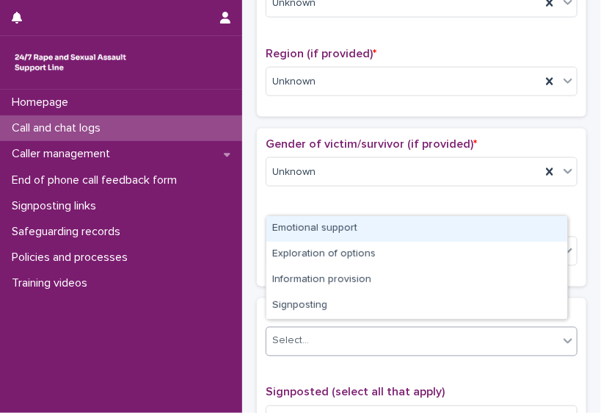
click at [349, 225] on div "Emotional support" at bounding box center [416, 229] width 301 height 26
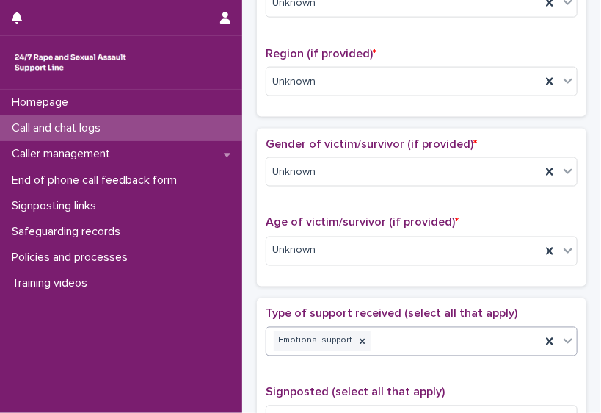
click at [413, 328] on div "Emotional support" at bounding box center [403, 341] width 275 height 26
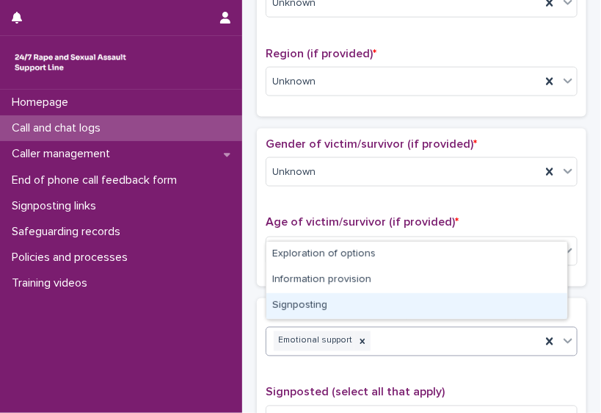
click at [404, 311] on div "Signposting" at bounding box center [416, 306] width 301 height 26
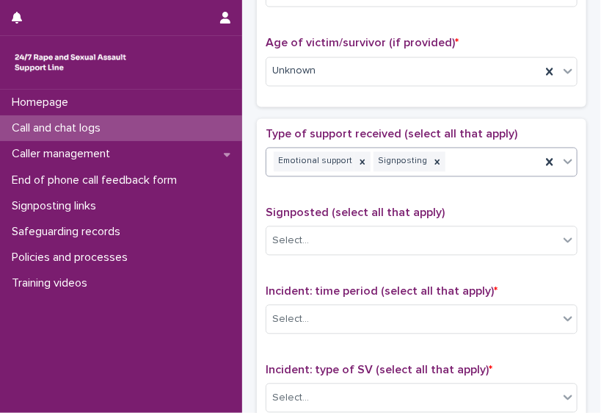
scroll to position [714, 0]
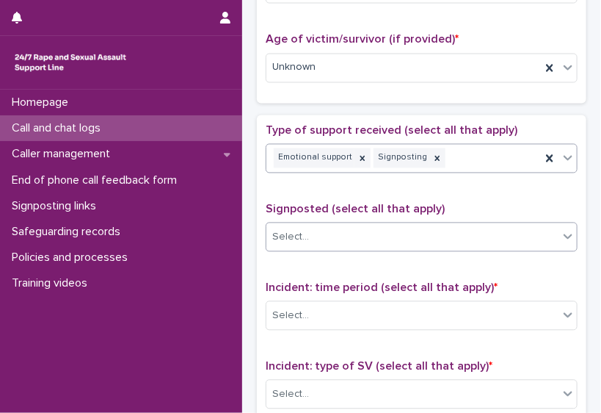
click at [463, 228] on div "Select..." at bounding box center [412, 237] width 292 height 24
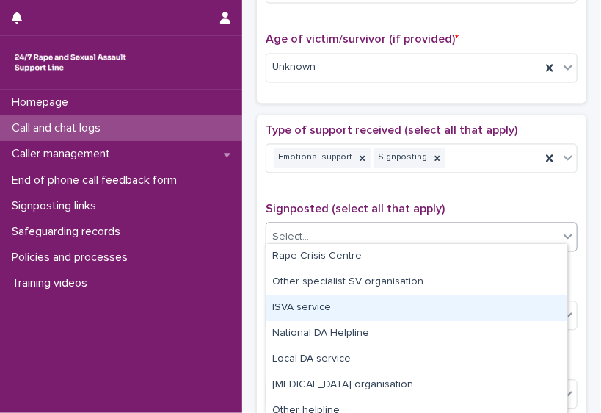
click at [501, 306] on div "ISVA service" at bounding box center [416, 308] width 301 height 26
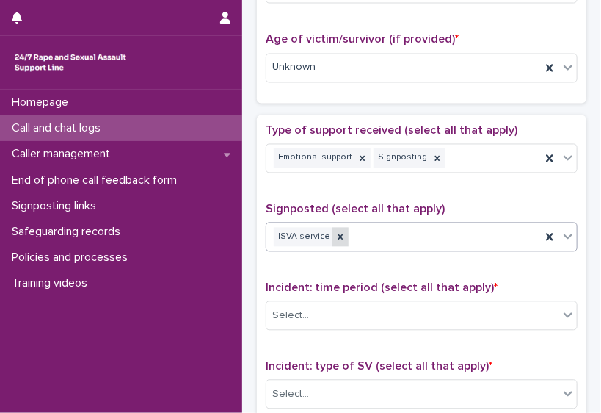
click at [338, 236] on div at bounding box center [341, 238] width 16 height 20
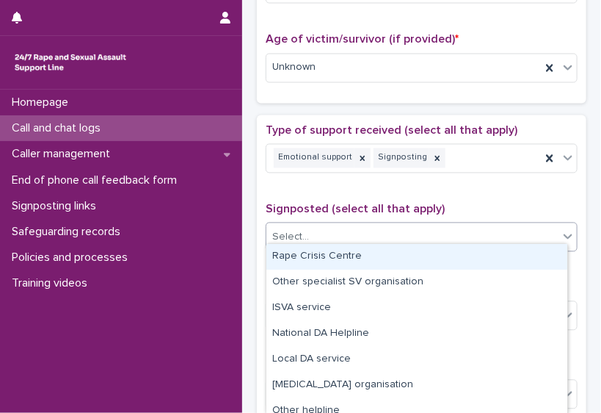
click at [338, 236] on div "Select..." at bounding box center [412, 237] width 292 height 24
click at [330, 256] on div "Rape Crisis Centre" at bounding box center [416, 257] width 301 height 26
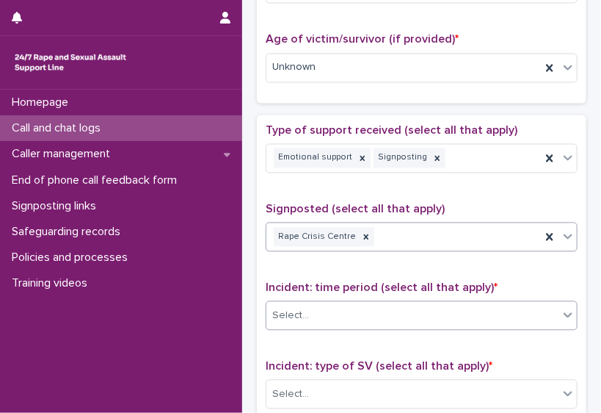
click at [369, 316] on div "Select..." at bounding box center [412, 316] width 292 height 24
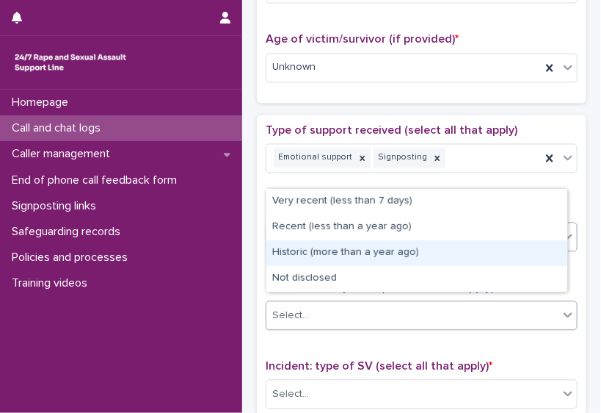
click at [380, 252] on div "Historic (more than a year ago)" at bounding box center [416, 253] width 301 height 26
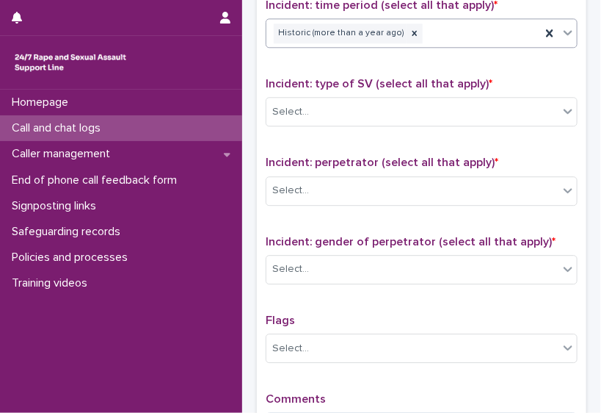
scroll to position [1005, 0]
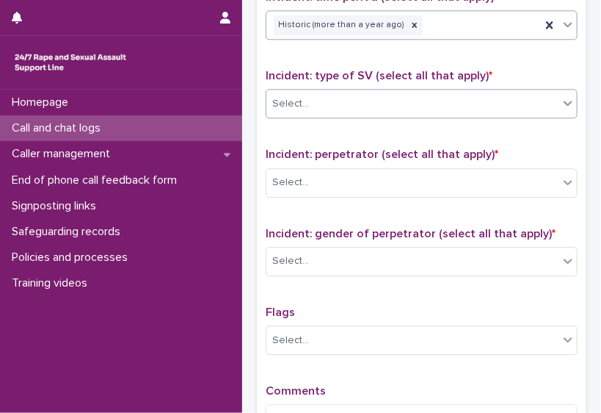
click at [458, 92] on div "Select..." at bounding box center [412, 104] width 292 height 24
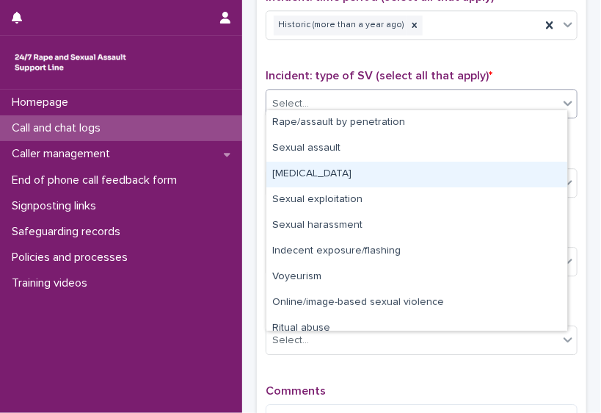
click at [416, 167] on div "[MEDICAL_DATA]" at bounding box center [416, 175] width 301 height 26
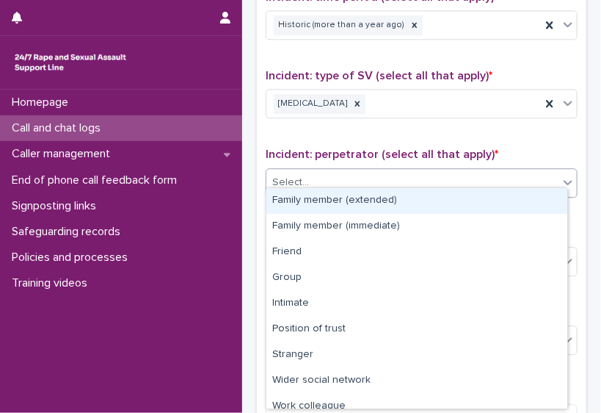
click at [413, 170] on div "Select..." at bounding box center [412, 182] width 292 height 24
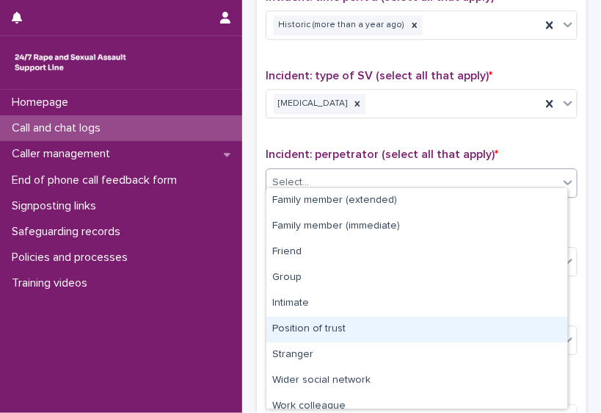
scroll to position [62, 0]
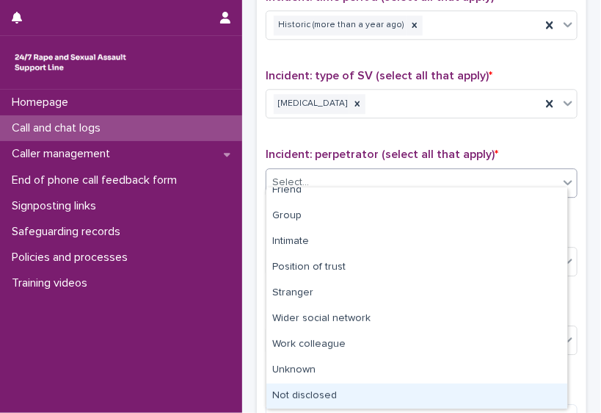
click at [524, 396] on div "Not disclosed" at bounding box center [416, 396] width 301 height 26
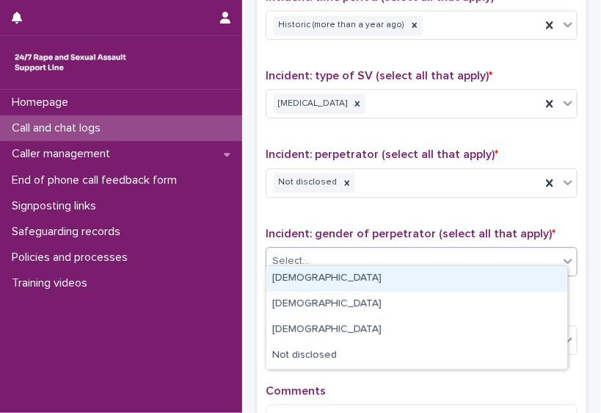
click at [436, 249] on div "Select..." at bounding box center [412, 261] width 292 height 24
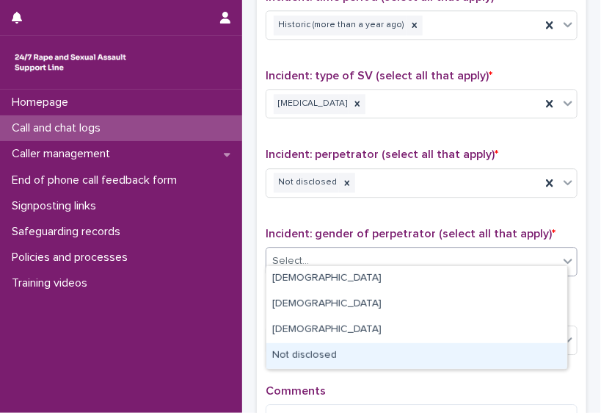
click at [383, 366] on div "Not disclosed" at bounding box center [416, 356] width 301 height 26
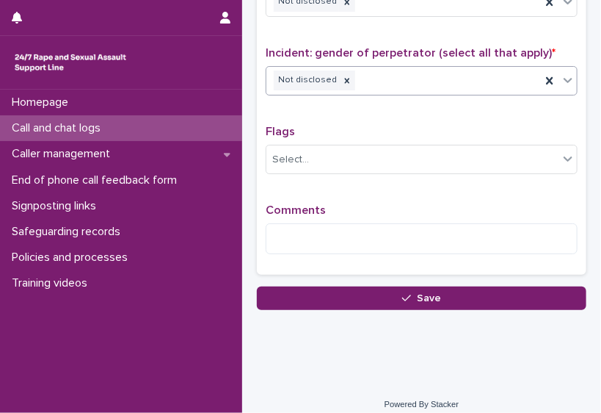
scroll to position [1187, 0]
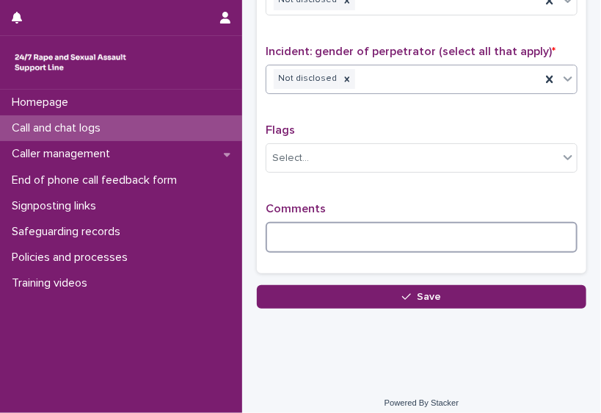
click at [492, 224] on textarea at bounding box center [422, 237] width 312 height 31
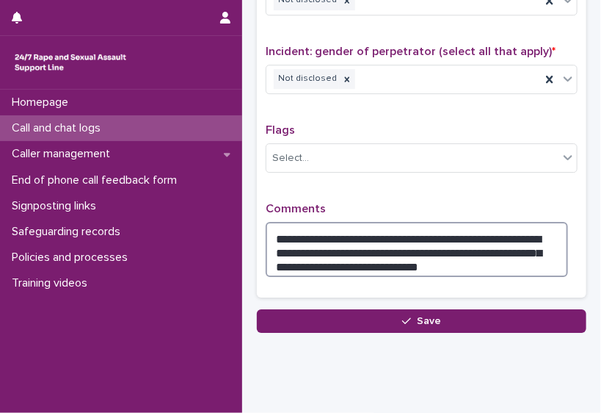
type textarea "**********"
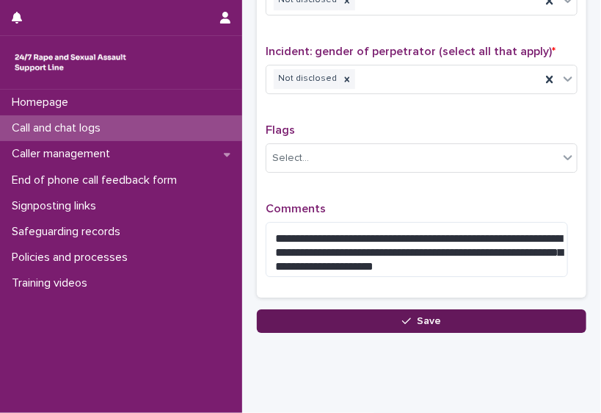
click at [360, 309] on button "Save" at bounding box center [422, 320] width 330 height 23
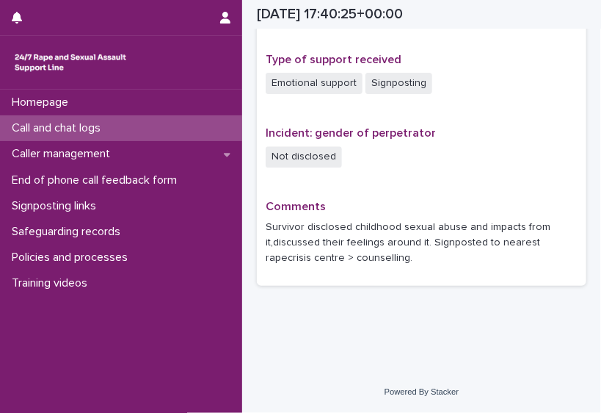
scroll to position [991, 0]
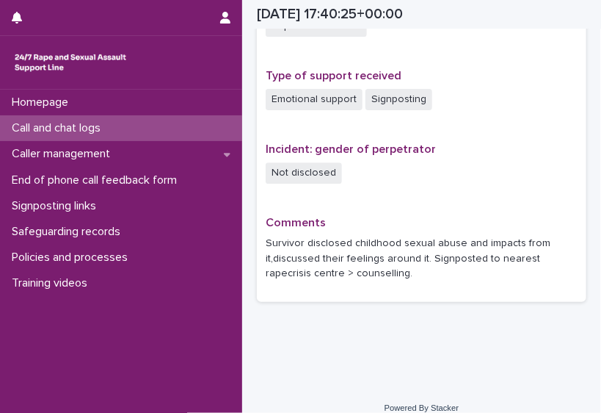
click at [89, 130] on p "Call and chat logs" at bounding box center [59, 128] width 106 height 14
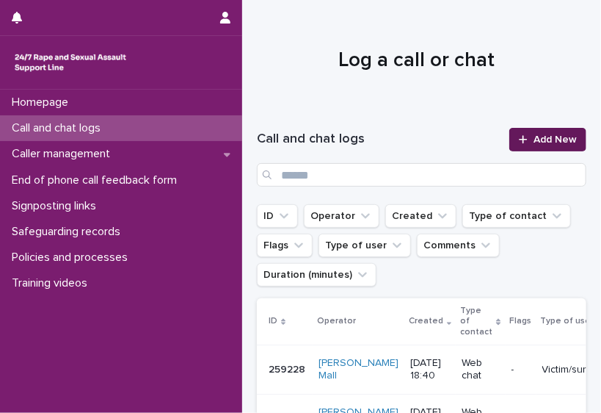
click at [537, 142] on span "Add New" at bounding box center [555, 139] width 43 height 10
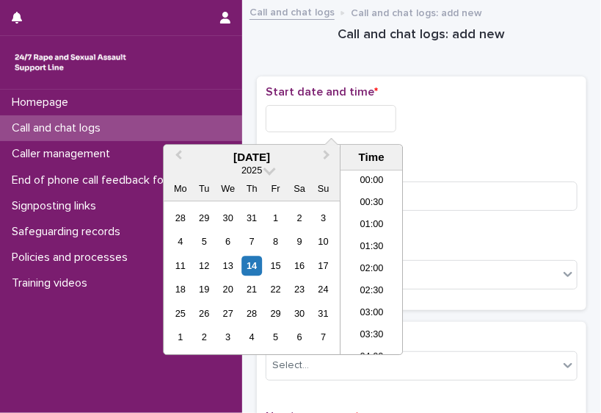
click at [280, 116] on input "text" at bounding box center [331, 118] width 131 height 27
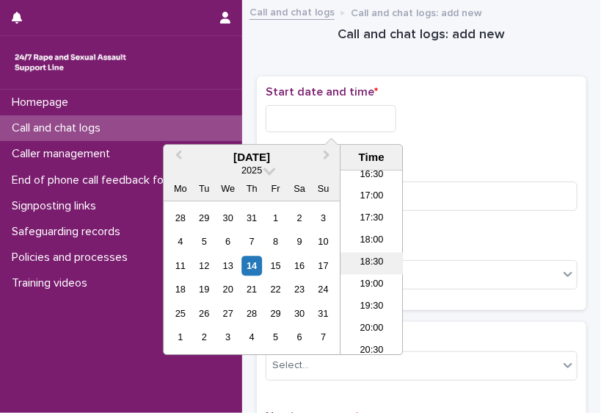
click at [372, 262] on li "18:30" at bounding box center [372, 263] width 62 height 22
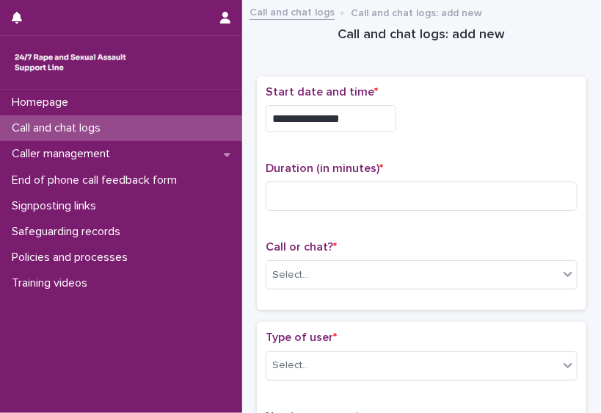
click at [352, 117] on input "**********" at bounding box center [331, 118] width 131 height 27
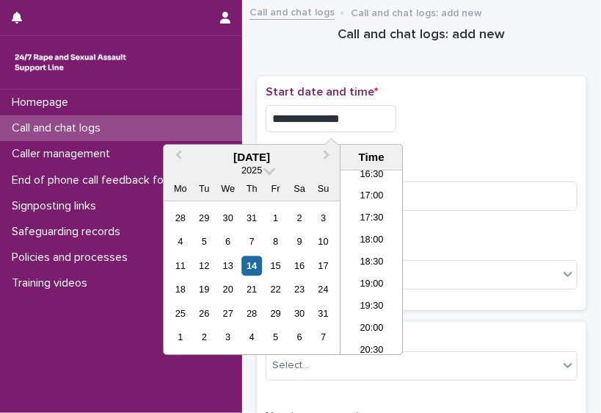
type input "**********"
click at [446, 168] on p "Duration (in minutes) *" at bounding box center [422, 169] width 312 height 14
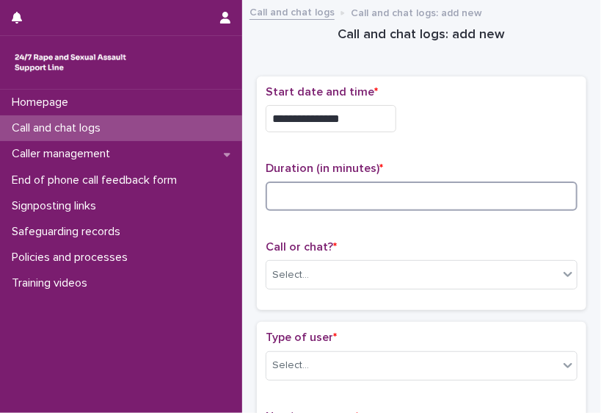
click at [434, 191] on input at bounding box center [422, 195] width 312 height 29
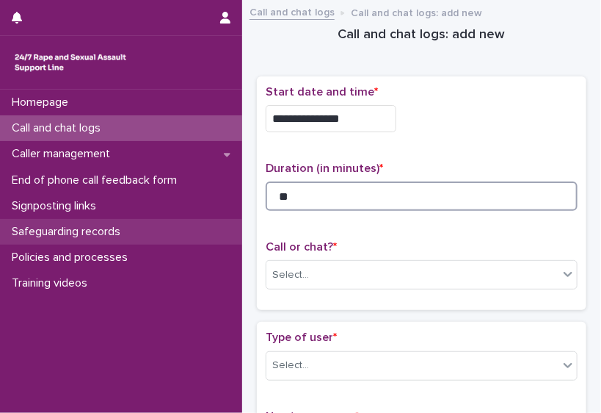
type input "**"
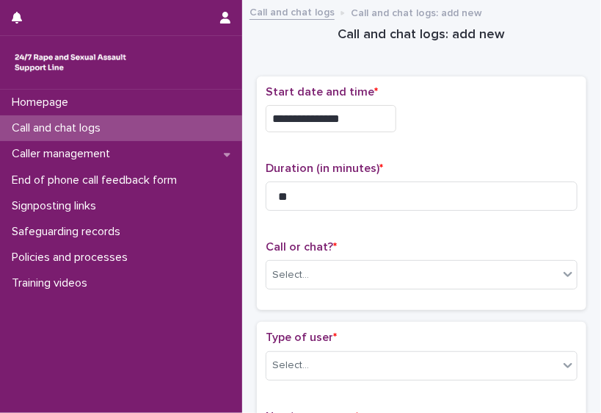
click at [342, 286] on div "Call or chat? * Select..." at bounding box center [422, 270] width 312 height 61
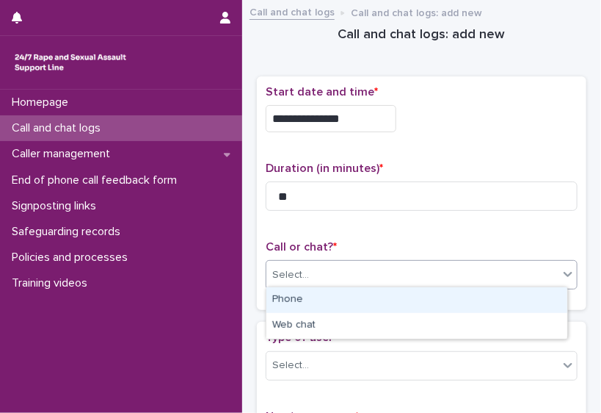
click at [338, 280] on div "Select..." at bounding box center [412, 275] width 292 height 24
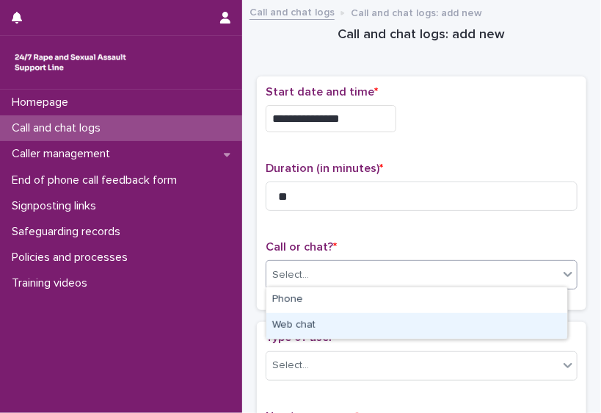
click at [331, 323] on div "Web chat" at bounding box center [416, 326] width 301 height 26
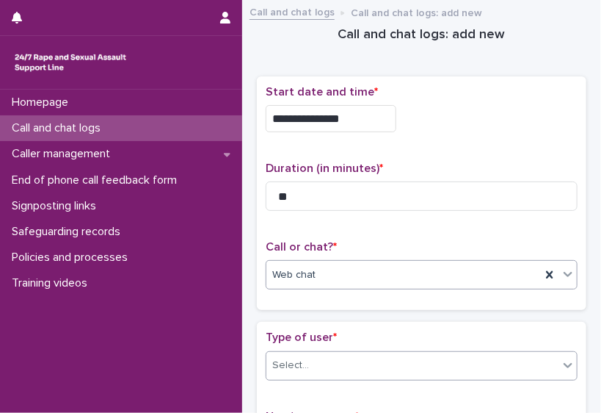
click at [346, 364] on div "Select..." at bounding box center [412, 365] width 292 height 24
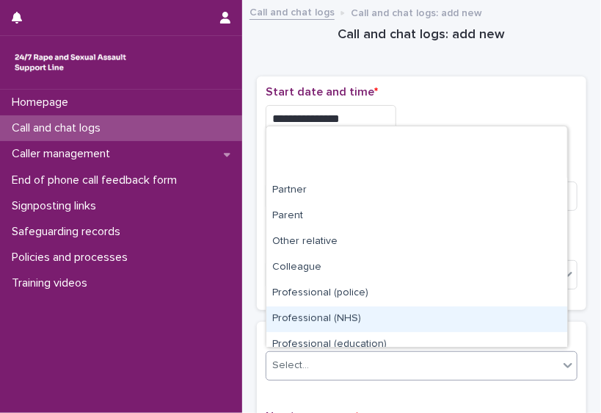
scroll to position [164, 0]
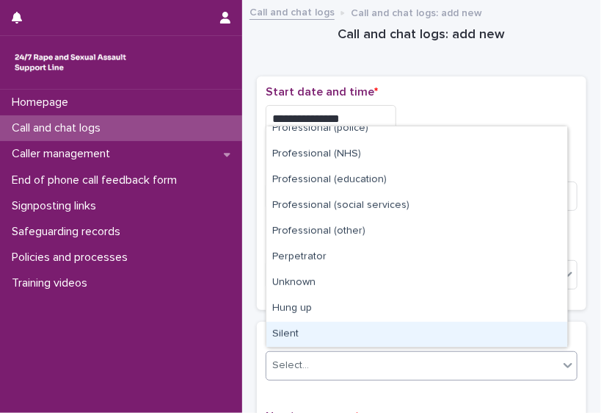
click at [533, 331] on div "Silent" at bounding box center [416, 335] width 301 height 26
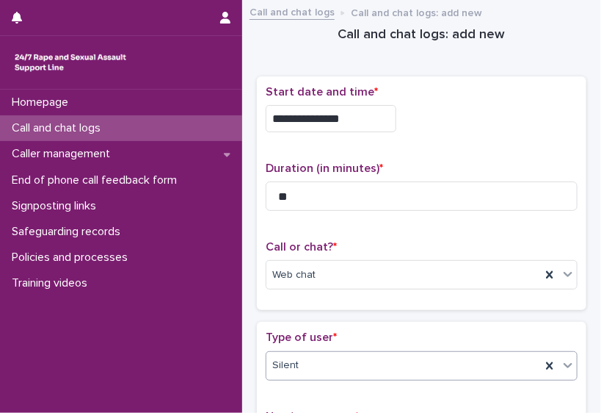
scroll to position [304, 0]
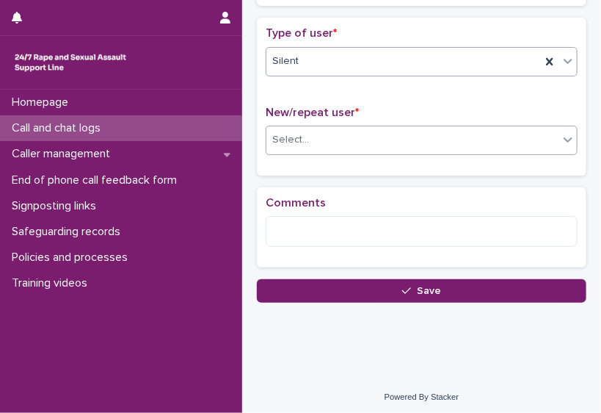
click at [490, 136] on div "Select..." at bounding box center [412, 140] width 292 height 24
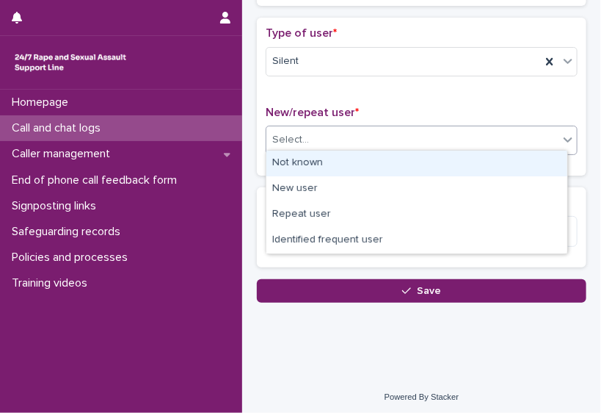
click at [426, 162] on div "Not known" at bounding box center [416, 163] width 301 height 26
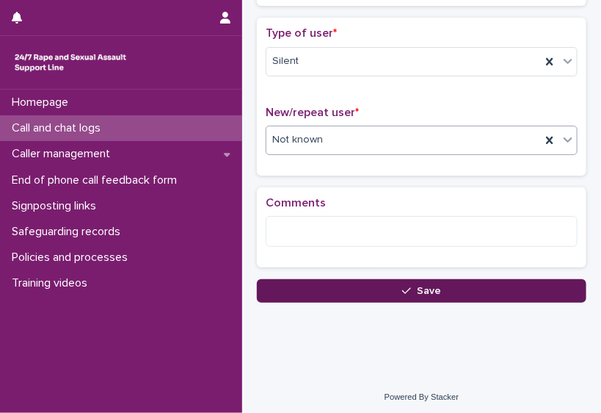
click at [364, 294] on button "Save" at bounding box center [422, 290] width 330 height 23
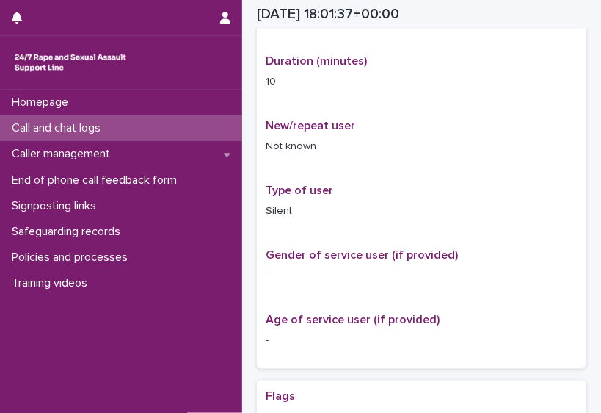
scroll to position [320, 0]
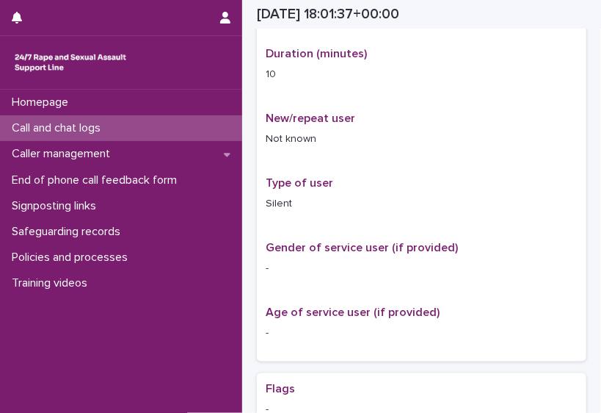
click at [181, 131] on div "Call and chat logs" at bounding box center [121, 128] width 242 height 26
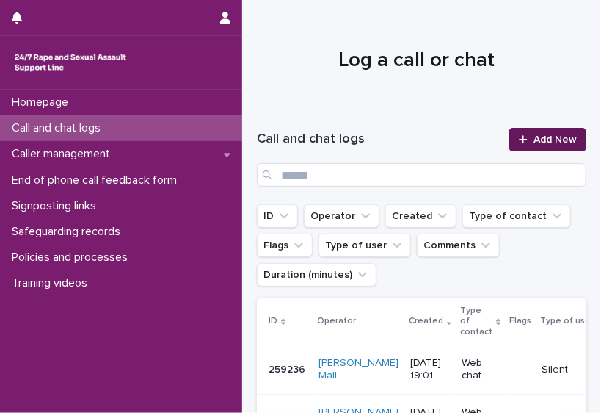
click at [554, 134] on span "Add New" at bounding box center [555, 139] width 43 height 10
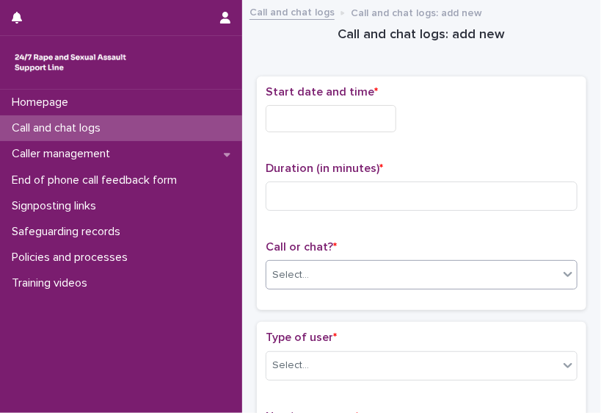
click at [360, 277] on div "Select..." at bounding box center [412, 275] width 292 height 24
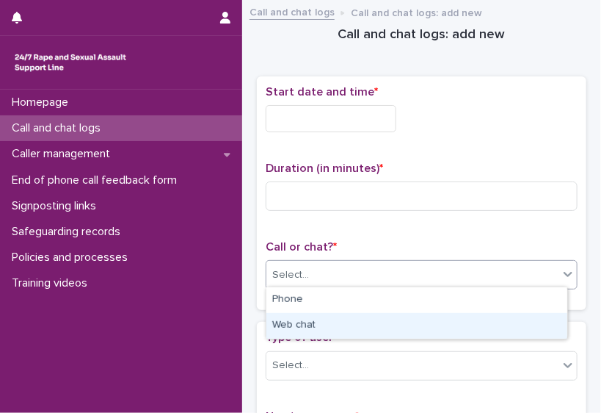
click at [336, 324] on div "Web chat" at bounding box center [416, 326] width 301 height 26
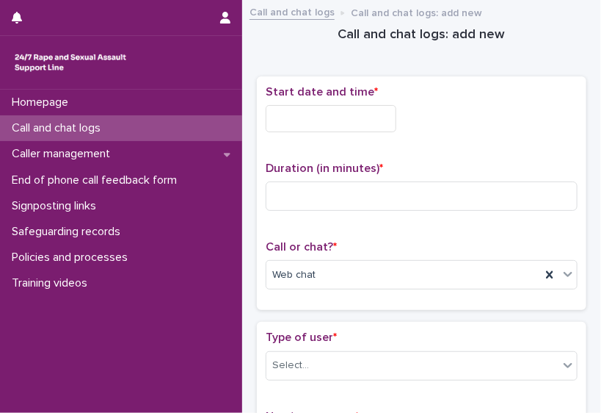
click at [304, 112] on input "text" at bounding box center [331, 118] width 131 height 27
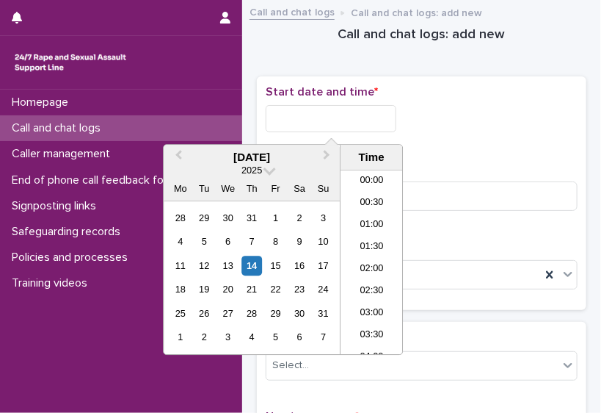
scroll to position [755, 0]
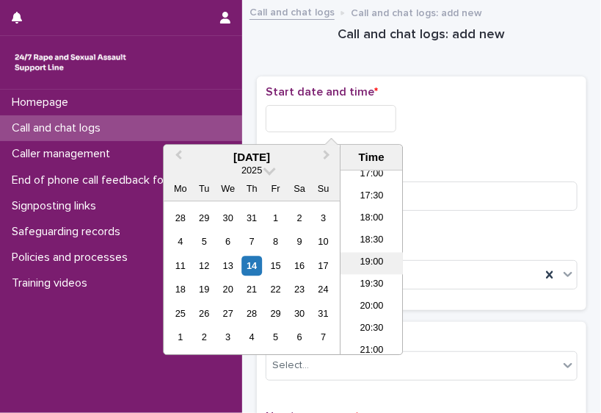
click at [382, 263] on li "19:00" at bounding box center [372, 263] width 62 height 22
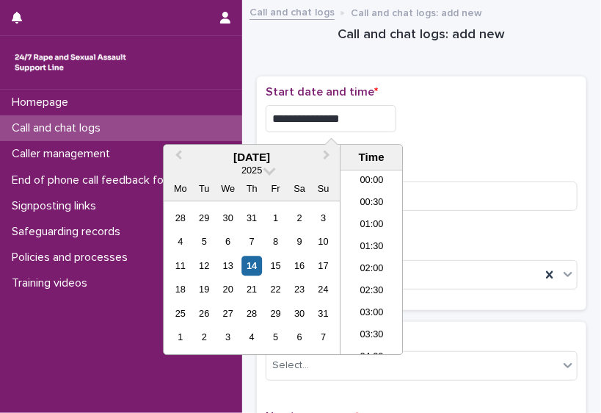
click at [344, 107] on input "**********" at bounding box center [331, 118] width 131 height 27
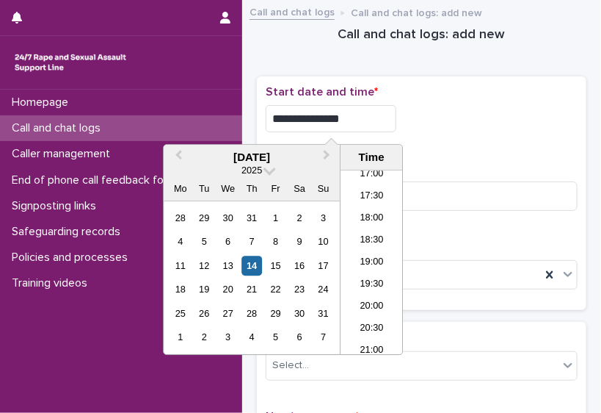
type input "**********"
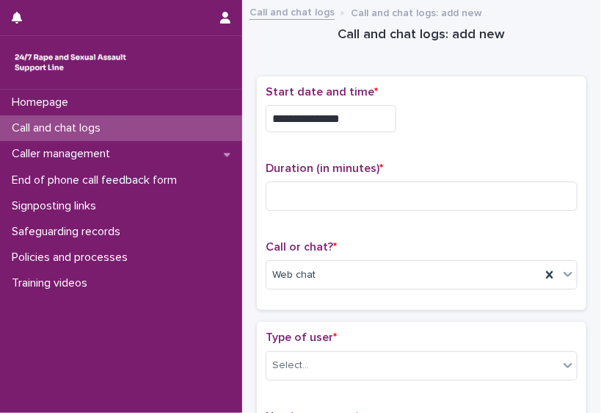
click at [480, 107] on div "**********" at bounding box center [422, 118] width 312 height 27
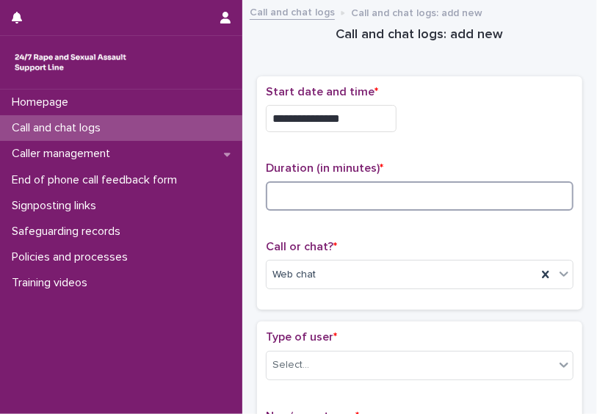
click at [364, 188] on input at bounding box center [420, 195] width 308 height 29
type input "**"
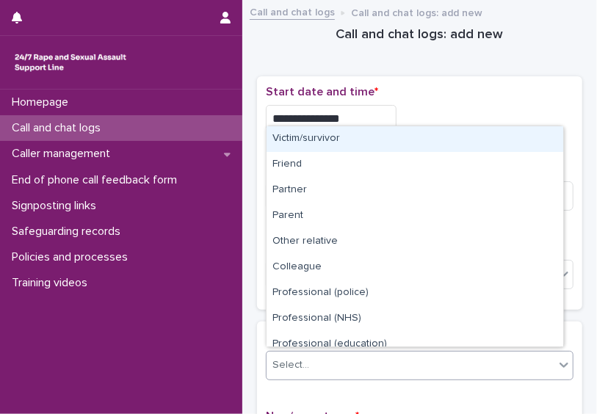
click at [381, 363] on div "Select..." at bounding box center [410, 365] width 288 height 24
click at [339, 140] on div "Victim/survivor" at bounding box center [414, 139] width 297 height 26
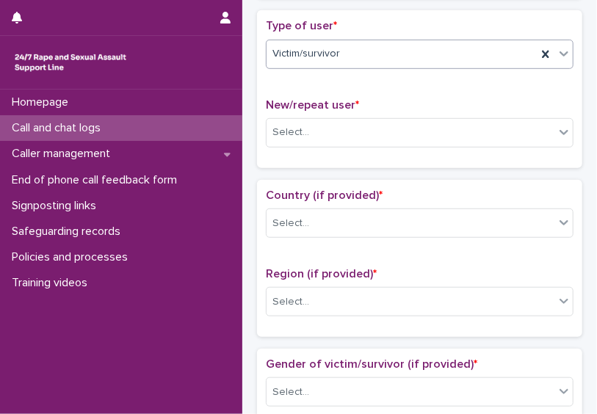
scroll to position [316, 0]
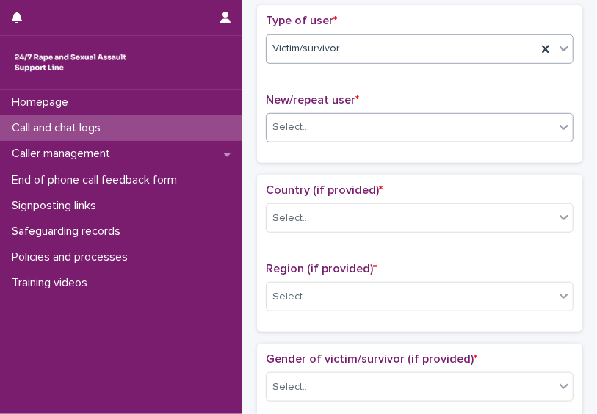
click at [487, 131] on div "Select..." at bounding box center [410, 127] width 288 height 24
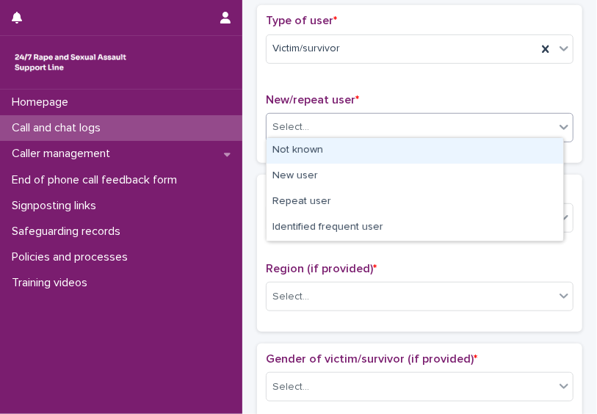
click at [457, 149] on div "Not known" at bounding box center [414, 151] width 297 height 26
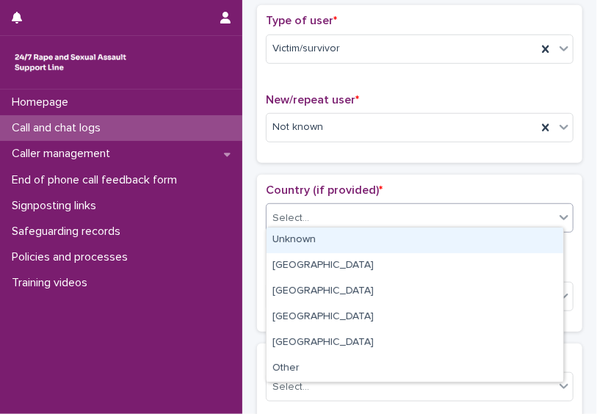
click at [411, 216] on div "Select..." at bounding box center [410, 218] width 288 height 24
click at [387, 247] on div "Unknown" at bounding box center [414, 241] width 297 height 26
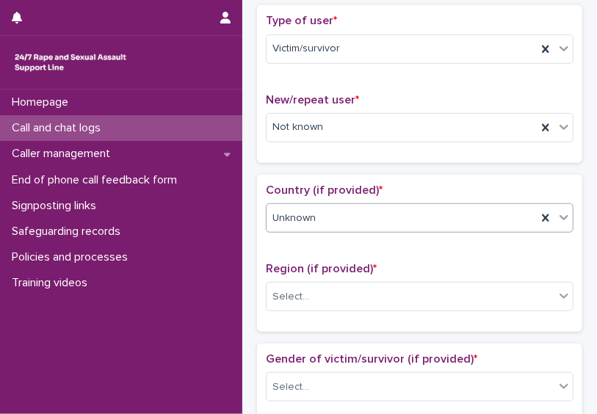
click at [372, 312] on div "Region (if provided) * Select..." at bounding box center [420, 292] width 308 height 61
click at [362, 297] on div "Select..." at bounding box center [410, 297] width 288 height 24
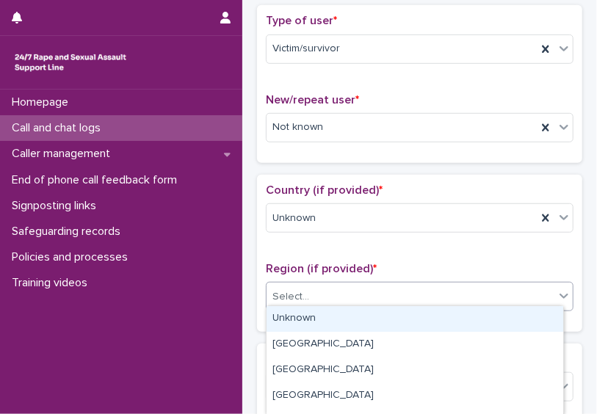
click at [344, 317] on div "Unknown" at bounding box center [414, 319] width 297 height 26
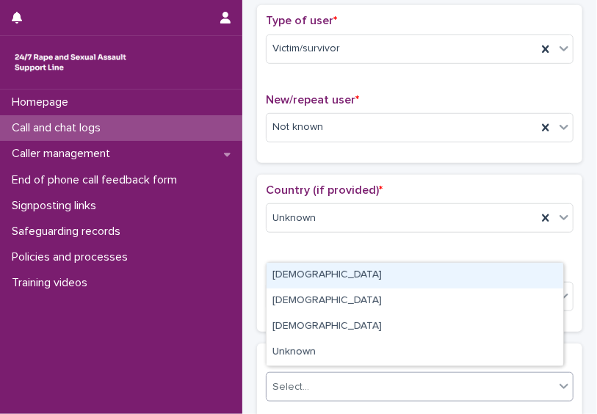
click at [351, 378] on div "Select..." at bounding box center [410, 387] width 288 height 24
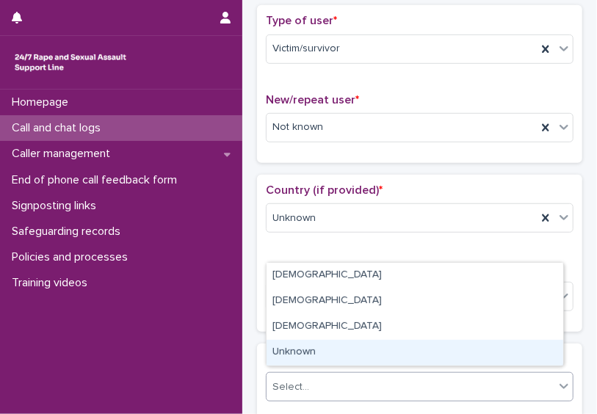
click at [336, 348] on div "Unknown" at bounding box center [414, 353] width 297 height 26
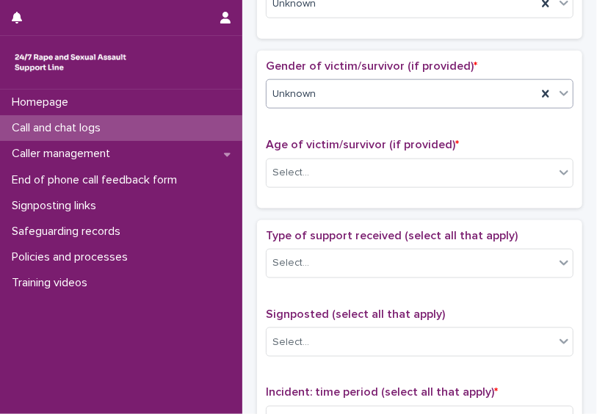
scroll to position [630, 0]
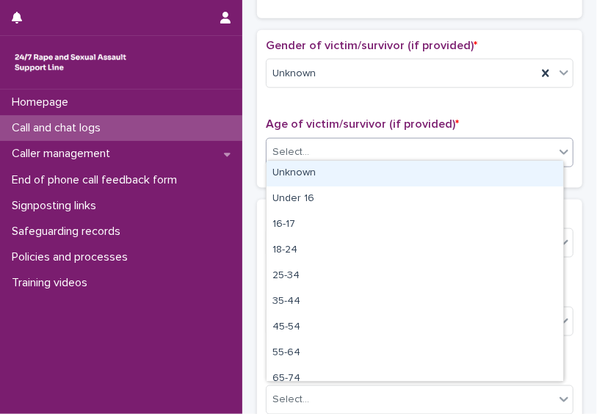
click at [490, 150] on div "Select..." at bounding box center [410, 152] width 288 height 24
click at [475, 165] on div "Unknown" at bounding box center [414, 174] width 297 height 26
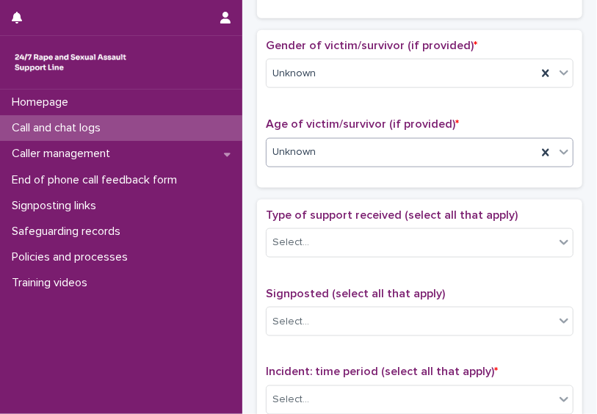
click at [442, 250] on div "Type of support received (select all that apply) Select..." at bounding box center [420, 238] width 308 height 61
click at [429, 242] on div "Select..." at bounding box center [410, 243] width 288 height 24
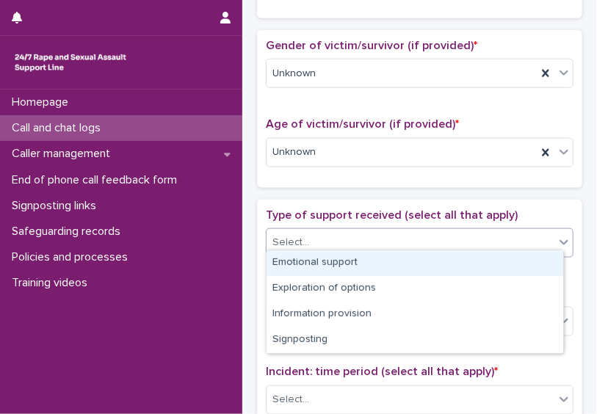
click at [417, 254] on div "Emotional support" at bounding box center [414, 263] width 297 height 26
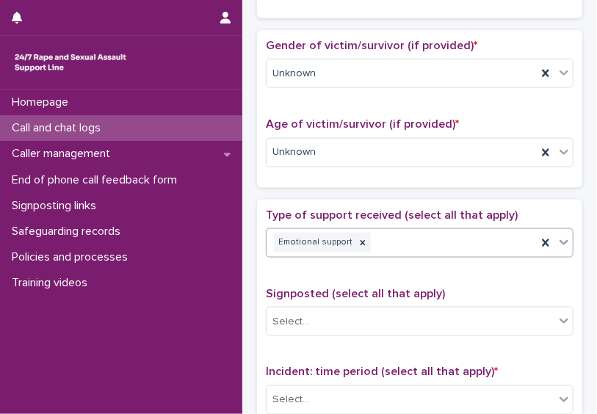
click at [429, 230] on div "Emotional support" at bounding box center [401, 243] width 270 height 26
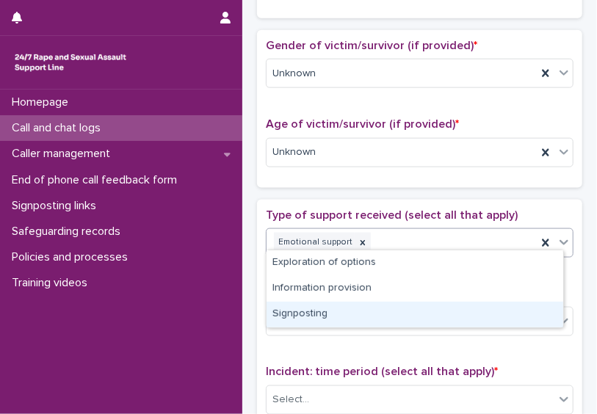
click at [413, 321] on div "Signposting" at bounding box center [414, 315] width 297 height 26
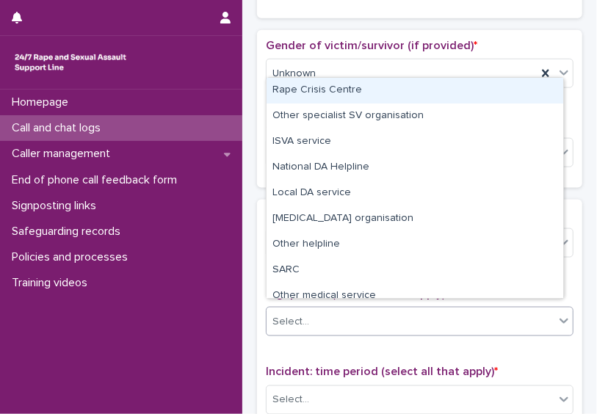
click at [409, 317] on div "Select..." at bounding box center [410, 322] width 288 height 24
click at [490, 96] on div "Rape Crisis Centre" at bounding box center [414, 91] width 297 height 26
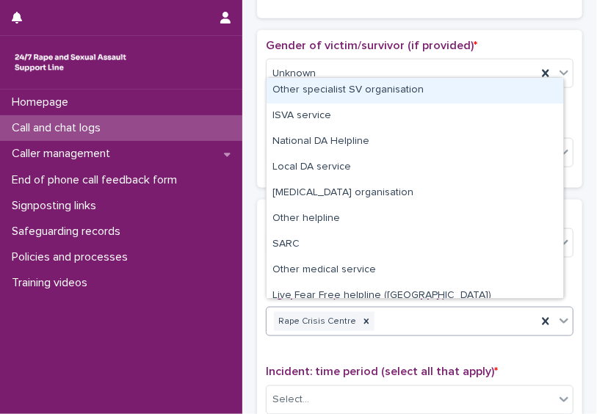
click at [465, 319] on div "Rape Crisis Centre" at bounding box center [401, 322] width 270 height 26
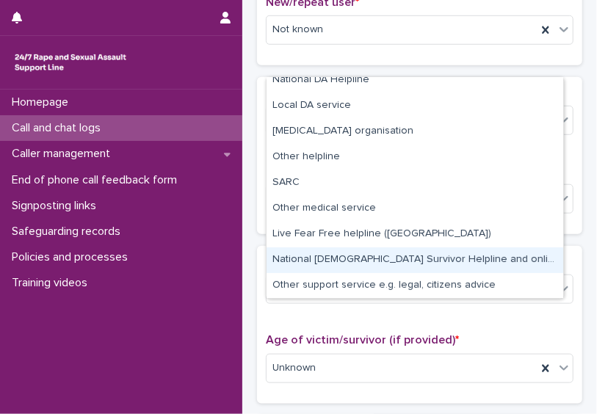
scroll to position [404, 0]
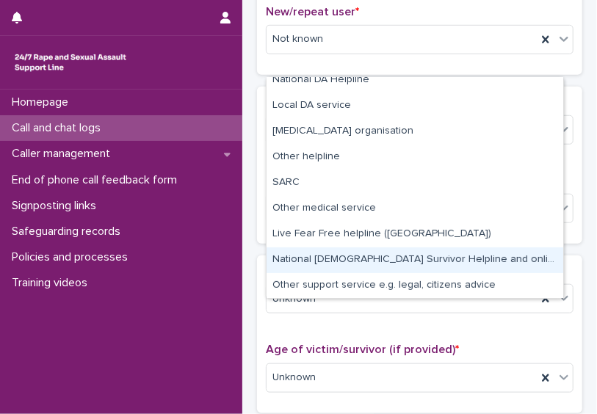
click at [557, 135] on div "**********" at bounding box center [419, 384] width 355 height 1561
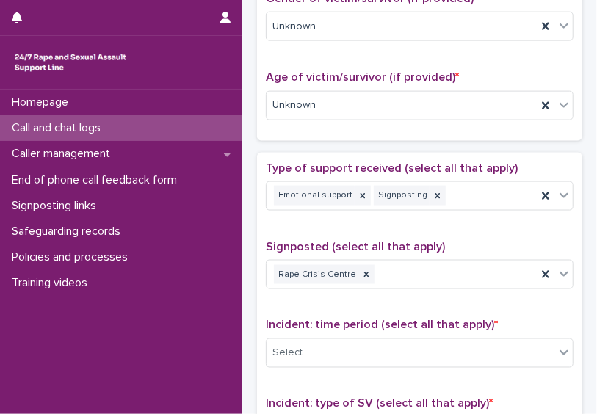
scroll to position [694, 0]
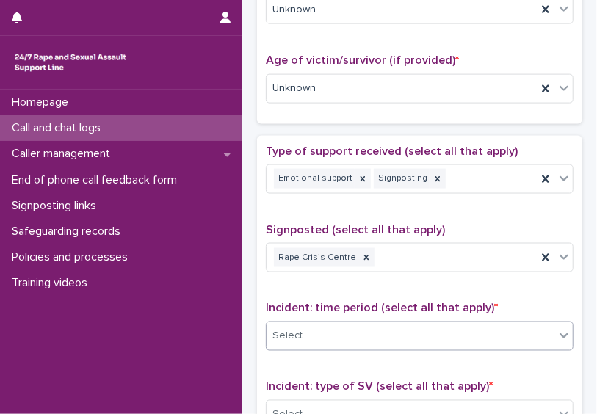
click at [509, 324] on div "Select..." at bounding box center [410, 336] width 288 height 24
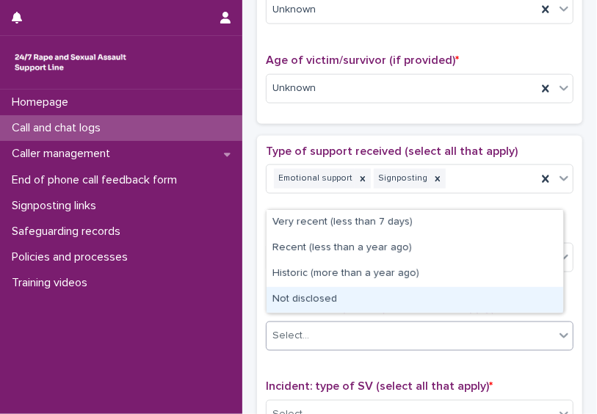
click at [496, 303] on div "Not disclosed" at bounding box center [414, 300] width 297 height 26
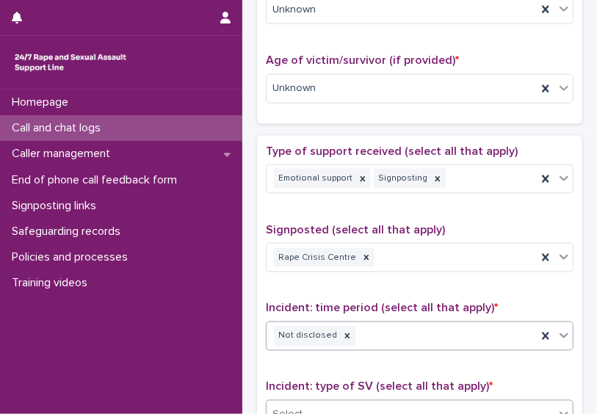
click at [493, 400] on div "Select..." at bounding box center [420, 414] width 308 height 29
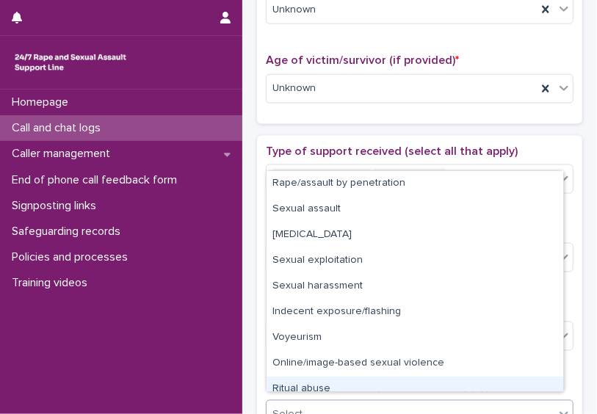
scroll to position [26, 0]
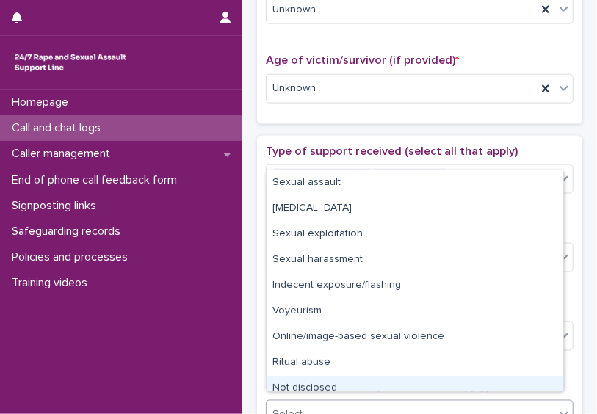
click at [526, 384] on div "Not disclosed" at bounding box center [414, 389] width 297 height 26
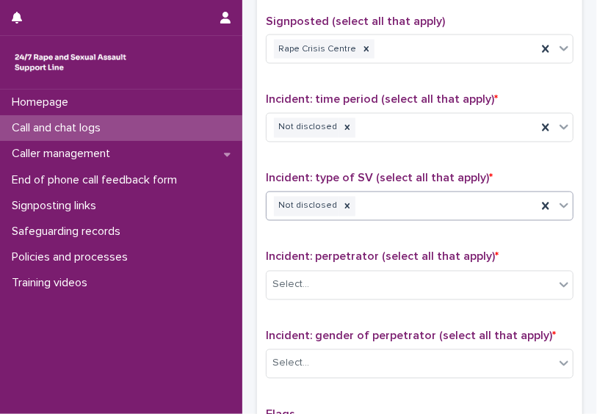
scroll to position [904, 0]
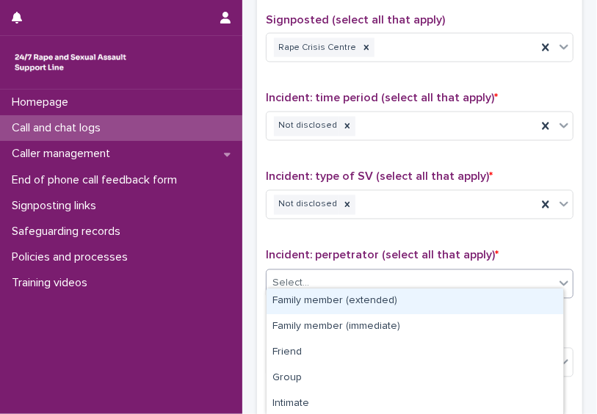
click at [556, 276] on icon at bounding box center [563, 283] width 15 height 15
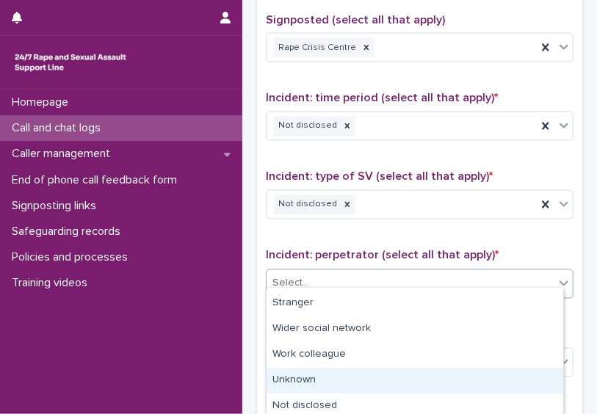
scroll to position [156, 0]
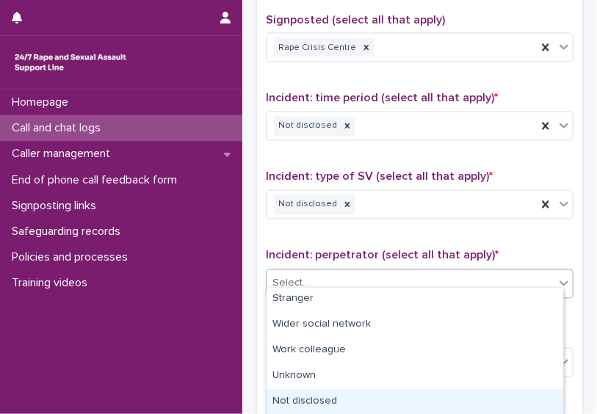
click at [536, 403] on div "Not disclosed" at bounding box center [414, 402] width 297 height 26
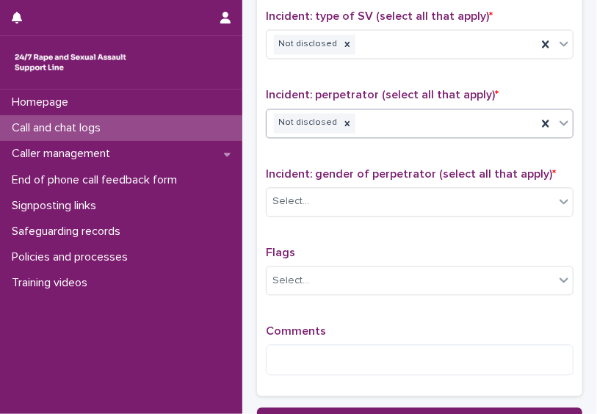
scroll to position [1092, 0]
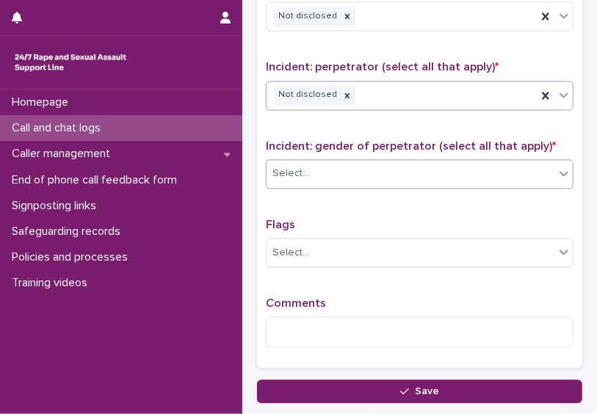
click at [512, 175] on div "Select..." at bounding box center [410, 174] width 288 height 24
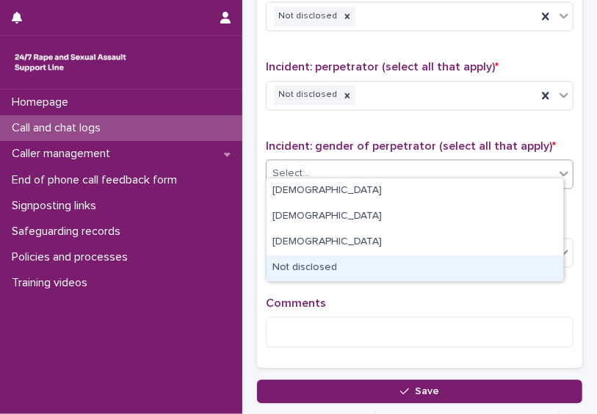
click at [502, 269] on div "Not disclosed" at bounding box center [414, 268] width 297 height 26
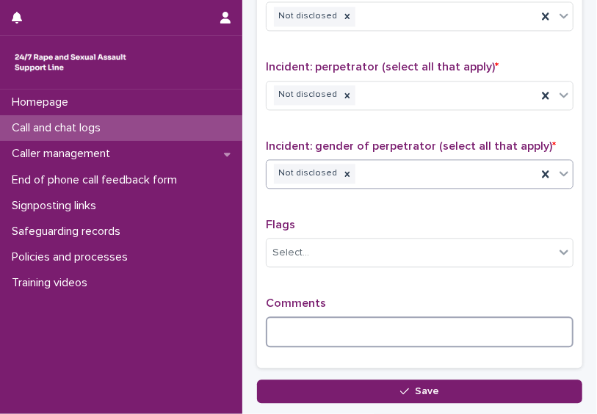
click at [354, 321] on textarea at bounding box center [420, 331] width 308 height 31
click at [346, 331] on textarea "********" at bounding box center [415, 331] width 298 height 31
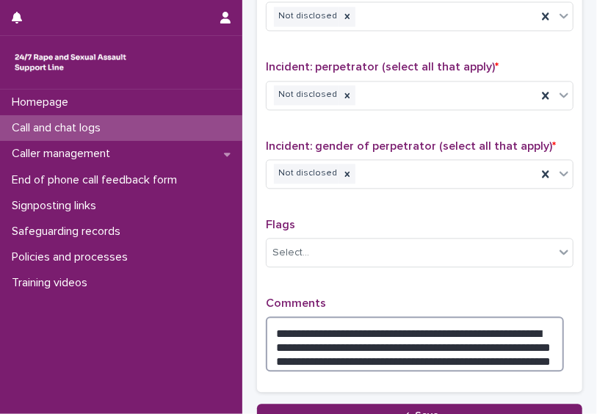
type textarea "**********"
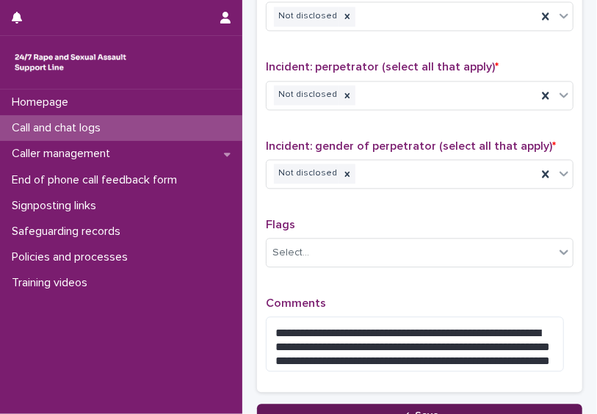
click at [400, 404] on button "Save" at bounding box center [419, 415] width 325 height 23
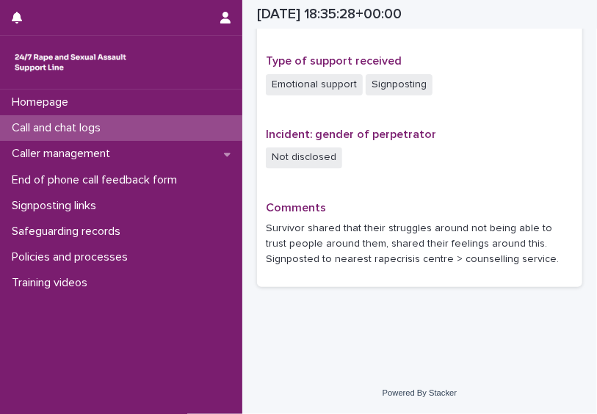
scroll to position [990, 0]
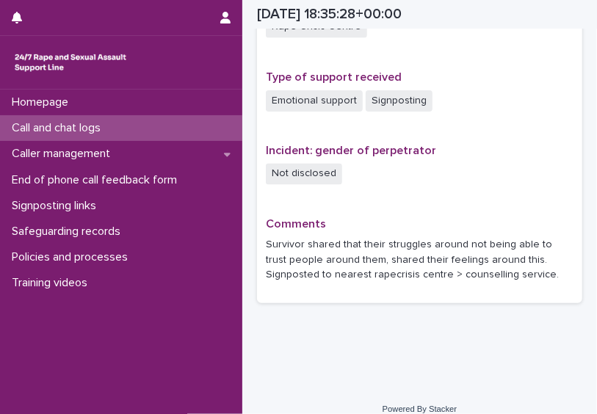
click at [118, 128] on div "Call and chat logs" at bounding box center [121, 128] width 242 height 26
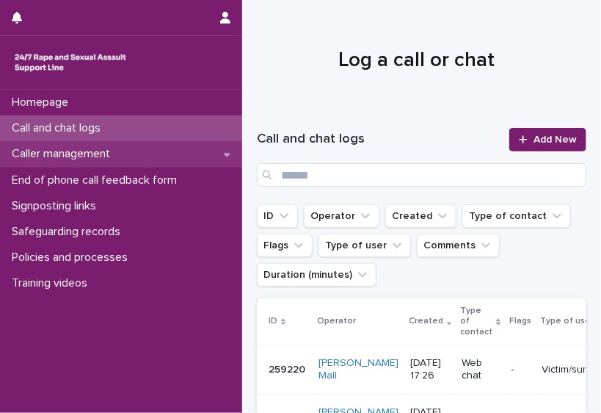
click at [126, 157] on div "Caller management" at bounding box center [121, 154] width 242 height 26
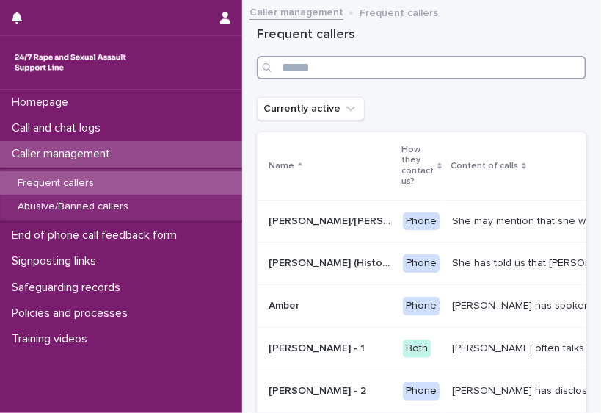
click at [315, 69] on input "Search" at bounding box center [422, 67] width 330 height 23
click at [315, 70] on input "Search" at bounding box center [422, 67] width 330 height 23
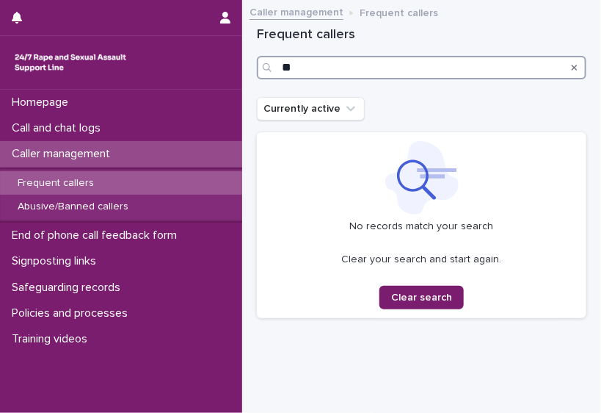
type input "*"
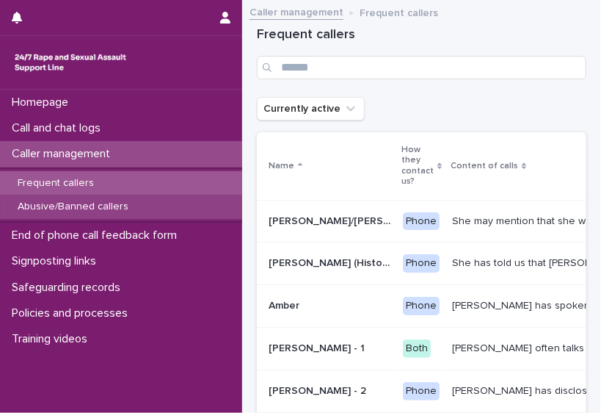
click at [111, 205] on p "Abusive/Banned callers" at bounding box center [73, 206] width 134 height 12
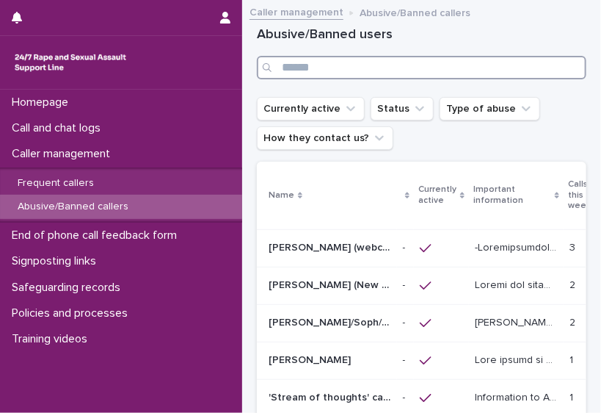
click at [316, 75] on input "Search" at bounding box center [422, 67] width 330 height 23
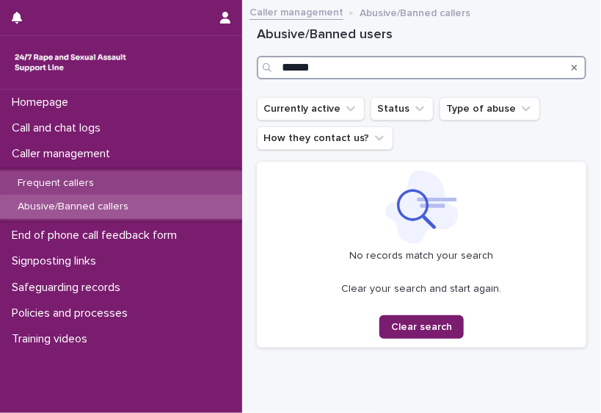
type input "******"
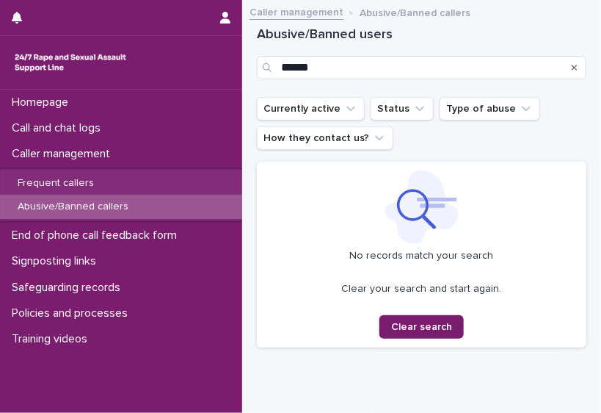
click at [570, 61] on div "Search" at bounding box center [574, 67] width 23 height 23
click at [563, 70] on div "Search" at bounding box center [574, 67] width 23 height 23
click at [572, 67] on icon "Search" at bounding box center [575, 67] width 6 height 9
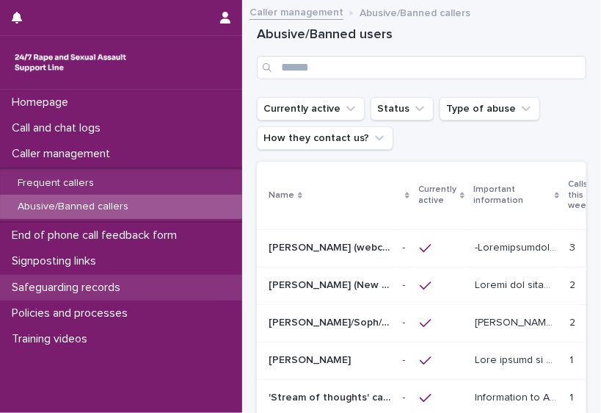
click at [132, 291] on p "Safeguarding records" at bounding box center [69, 287] width 126 height 14
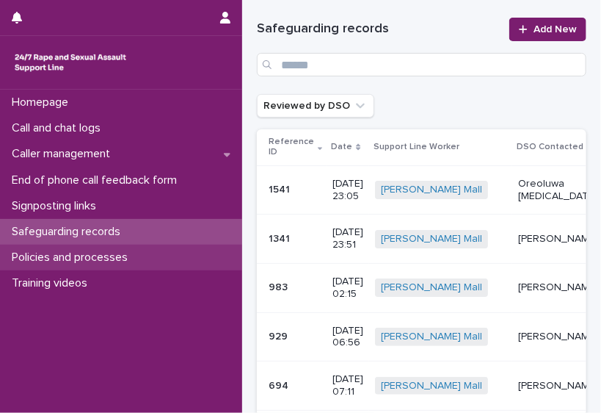
click at [128, 256] on p "Policies and processes" at bounding box center [73, 257] width 134 height 14
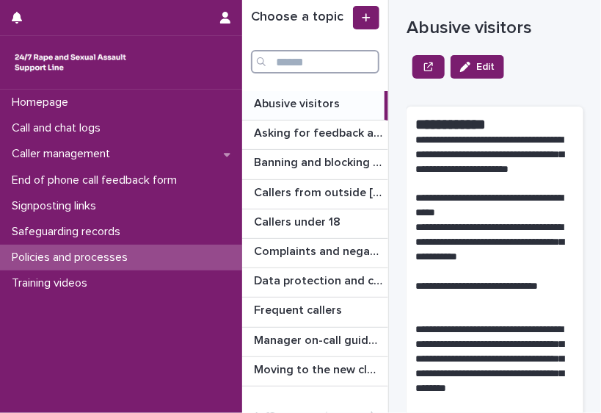
click at [303, 59] on input "Search" at bounding box center [315, 61] width 128 height 23
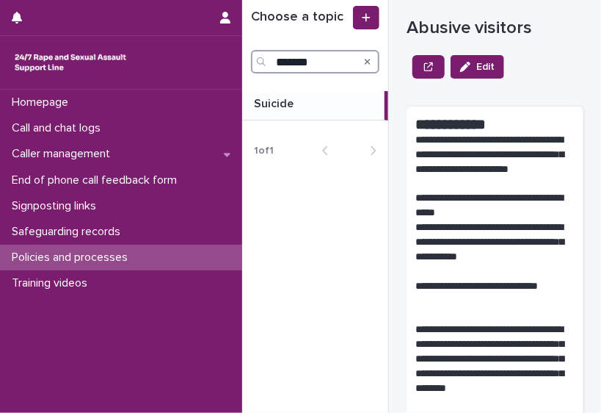
type input "*******"
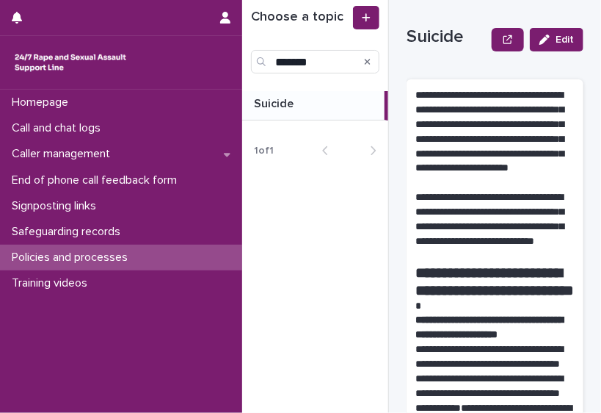
click at [301, 104] on p at bounding box center [316, 104] width 125 height 14
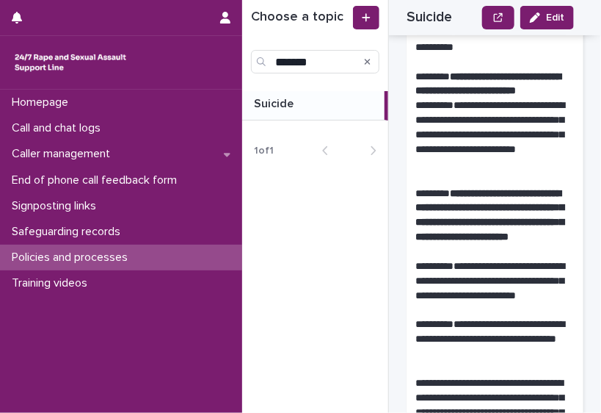
scroll to position [2055, 0]
